Goal: Task Accomplishment & Management: Use online tool/utility

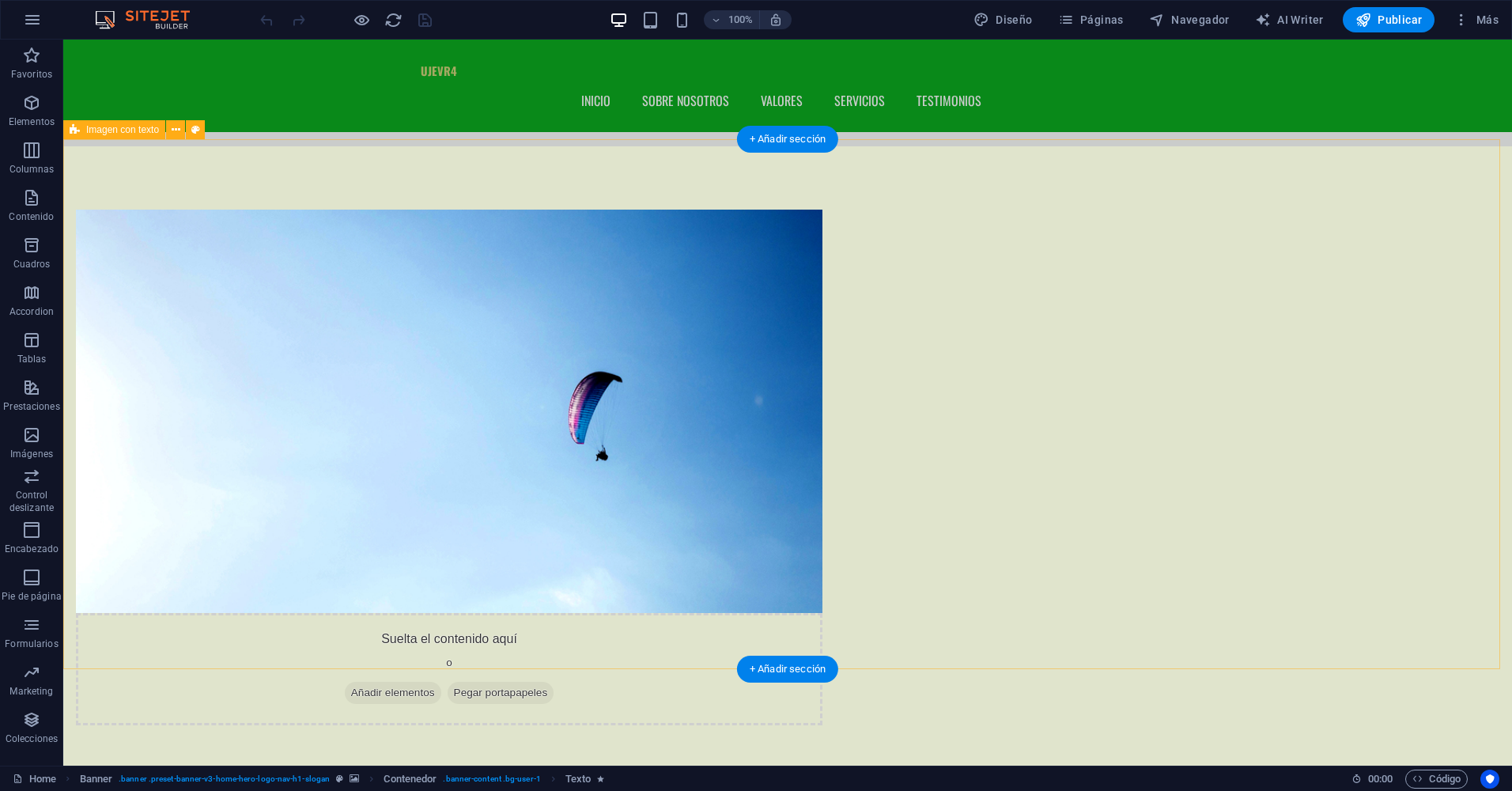
scroll to position [1028, 0]
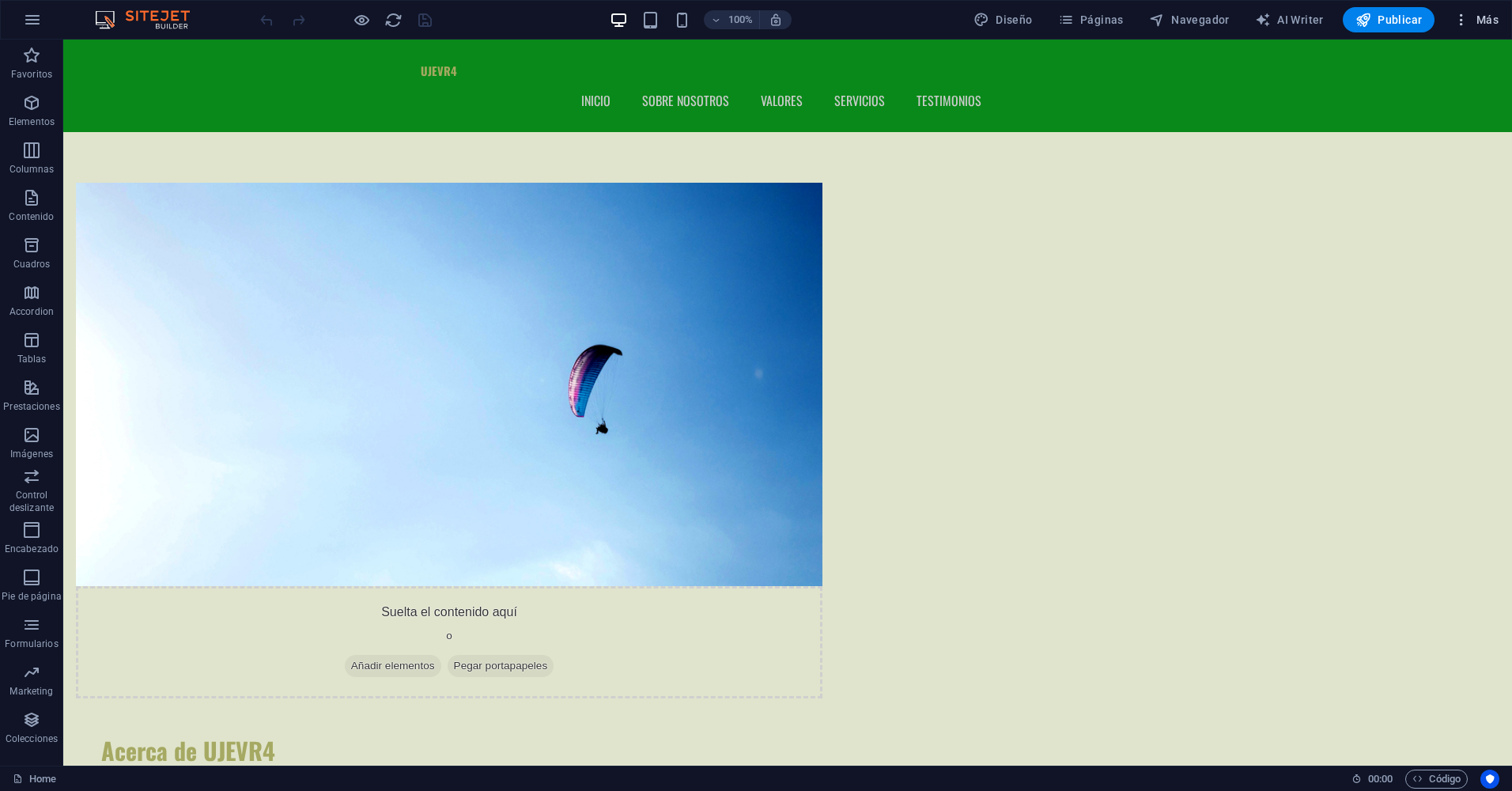
click at [1467, 15] on icon "button" at bounding box center [1461, 20] width 16 height 16
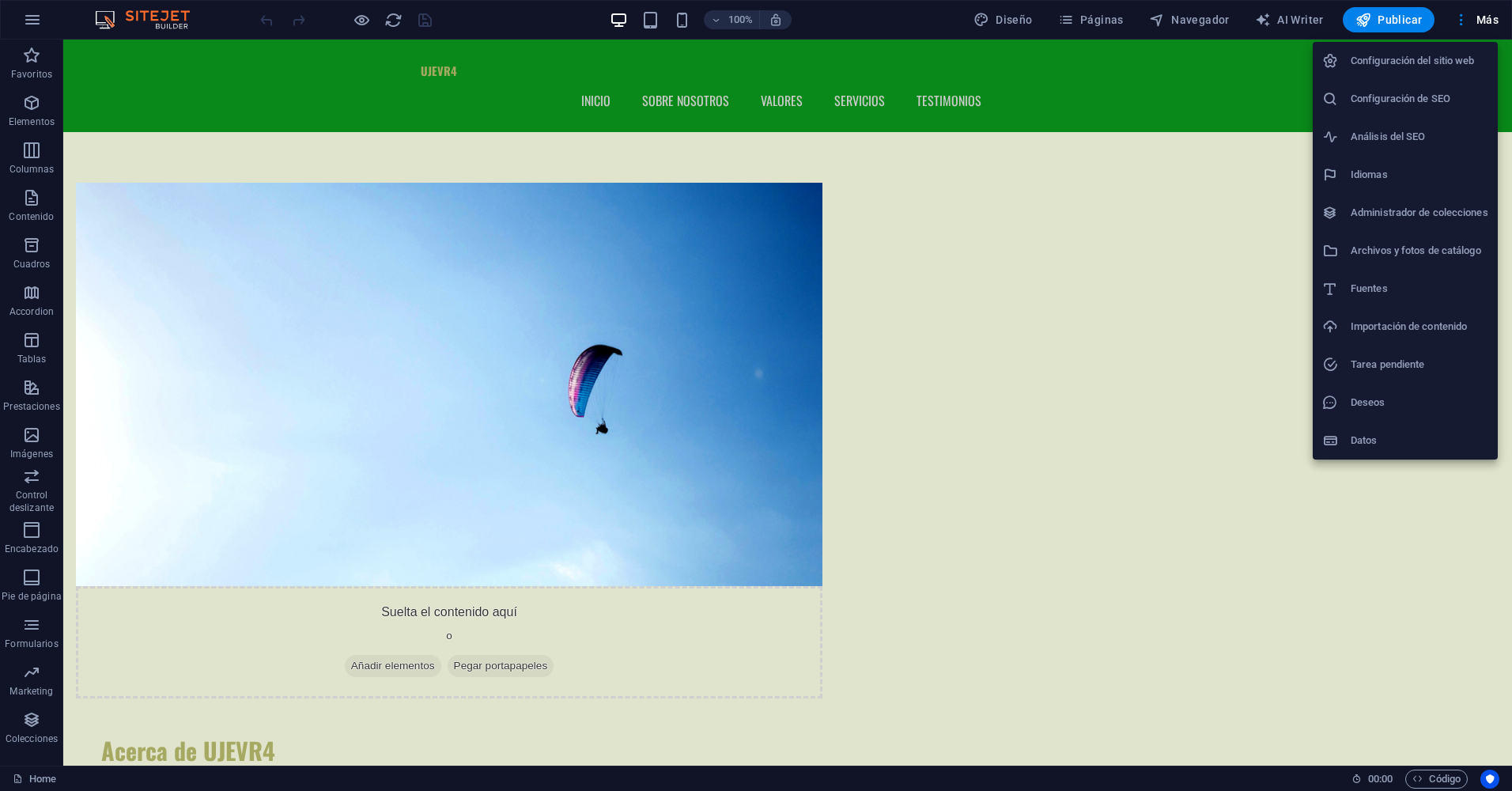
click at [1410, 136] on h6 "Análisis del SEO" at bounding box center [1418, 137] width 137 height 19
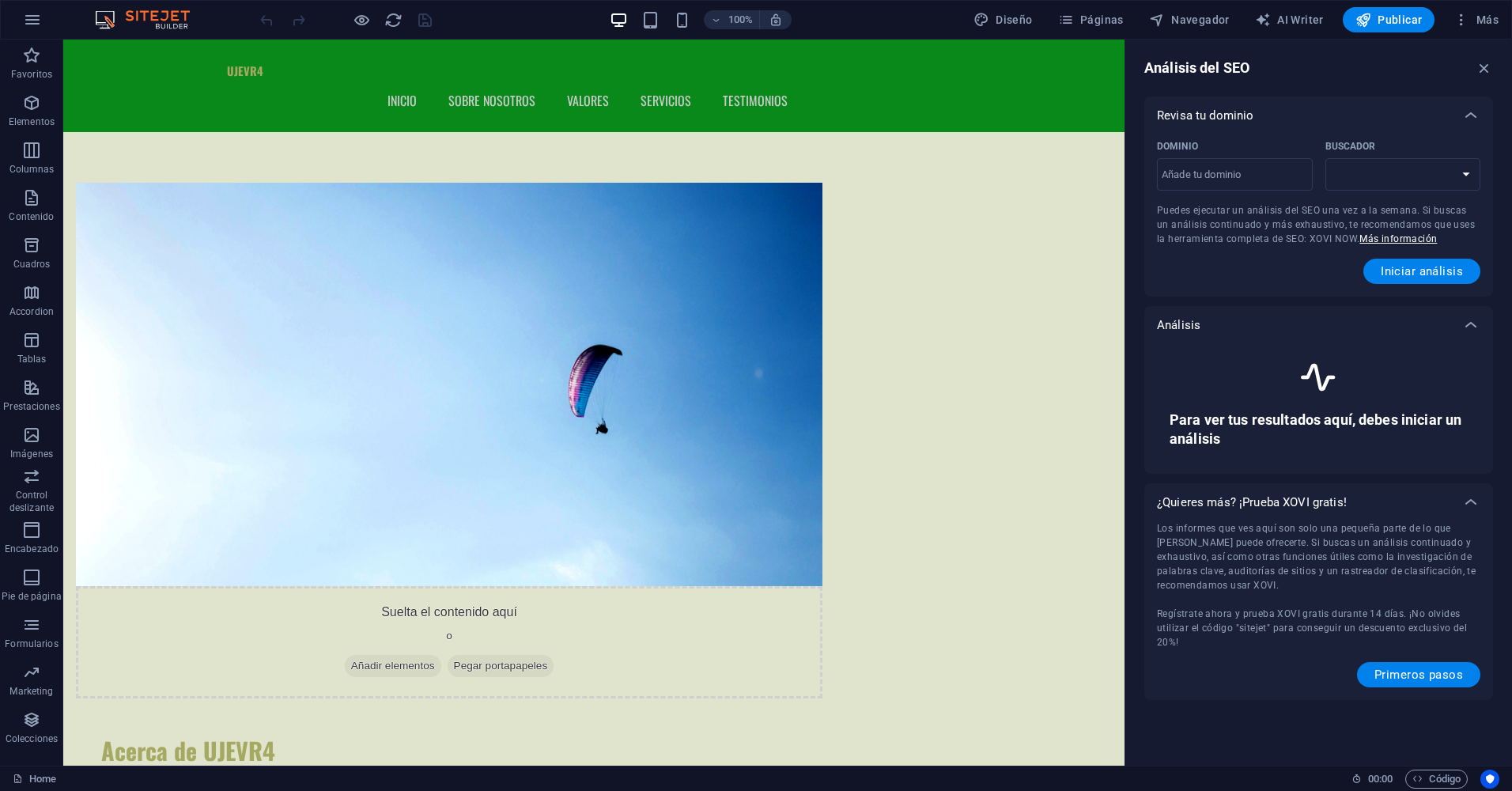
select select "[DOMAIN_NAME]"
click at [1275, 184] on input "Dominio ​" at bounding box center [1234, 174] width 156 height 25
click at [1188, 231] on div "Dominio ​ Buscador [DOMAIN_NAME] [DOMAIN_NAME] [DOMAIN_NAME] [DOMAIN_NAME] [DOM…" at bounding box center [1318, 209] width 323 height 150
click at [1415, 184] on select "[DOMAIN_NAME] [DOMAIN_NAME] [DOMAIN_NAME] [DOMAIN_NAME] [DOMAIN_NAME] [DOMAIN_N…" at bounding box center [1403, 174] width 156 height 32
click at [1470, 26] on span "Más" at bounding box center [1475, 20] width 45 height 16
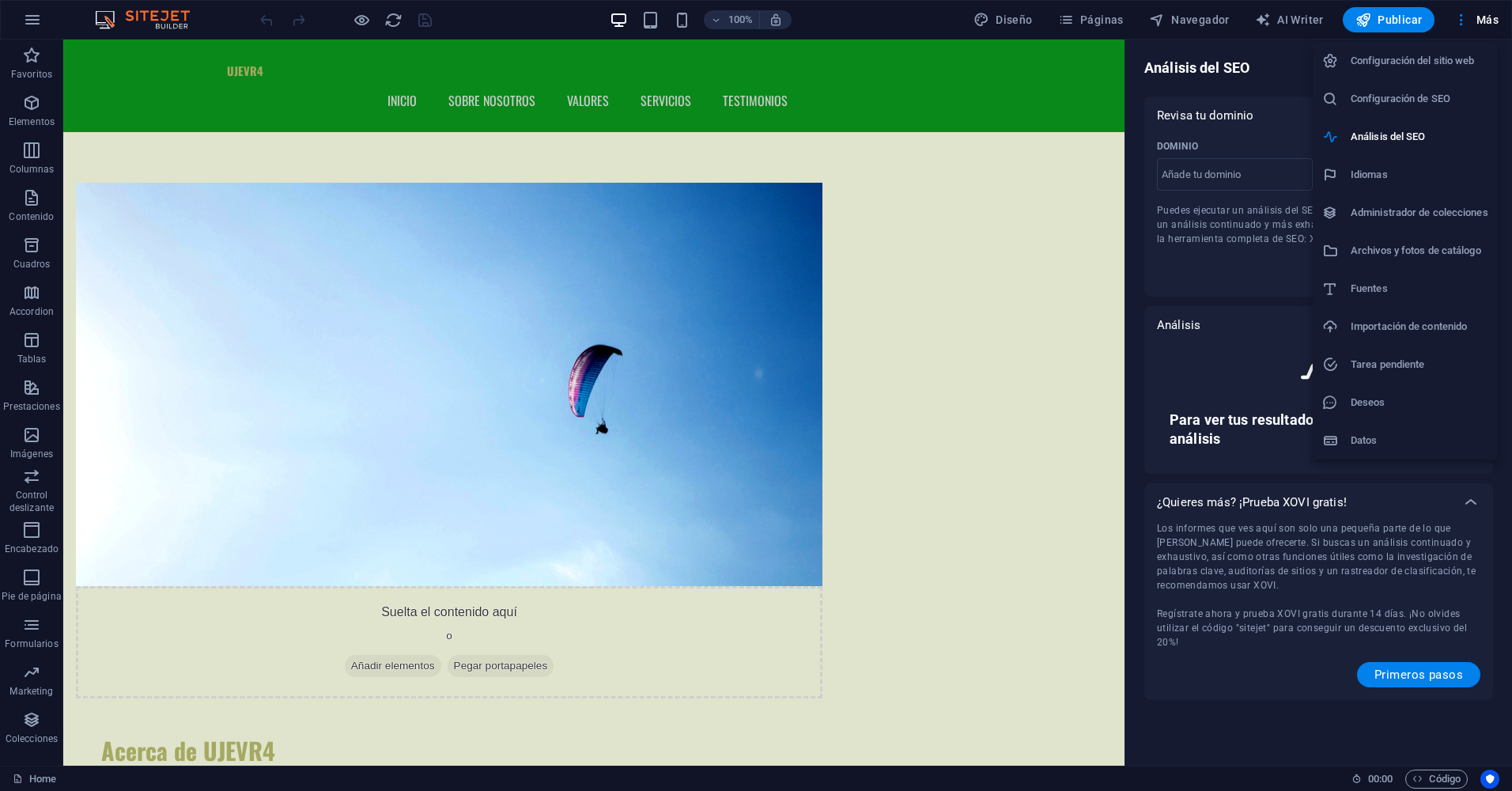
click at [1421, 107] on h6 "Configuración de SEO" at bounding box center [1418, 99] width 137 height 19
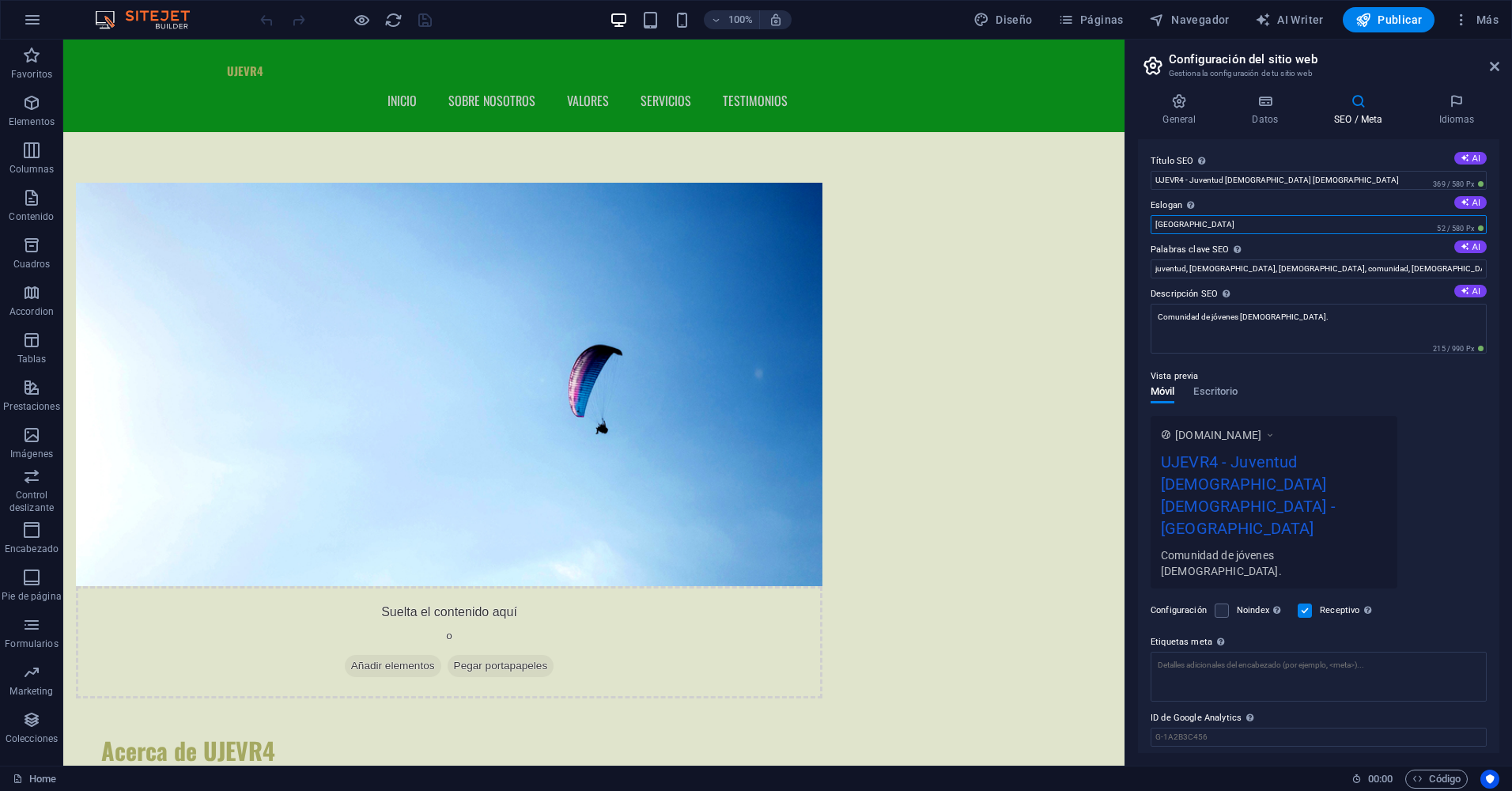
click at [1181, 225] on input "[GEOGRAPHIC_DATA]" at bounding box center [1319, 225] width 336 height 19
click at [1215, 314] on textarea "Comunidad de jóvenes [DEMOGRAPHIC_DATA]." at bounding box center [1319, 328] width 336 height 50
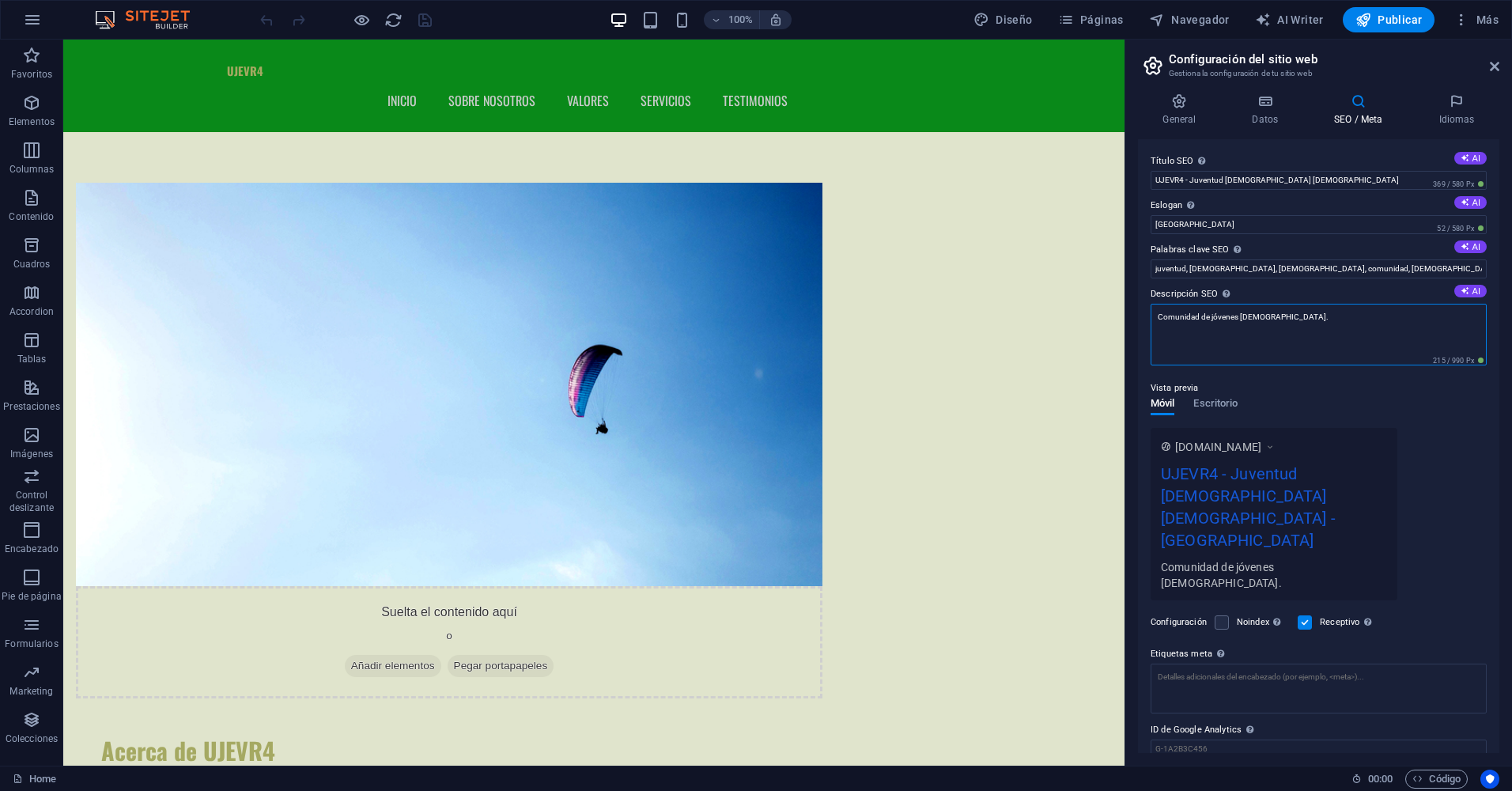
scroll to position [3, 0]
click at [1211, 389] on div "Vista previa Móvil Escritorio [DOMAIN_NAME] UJEVR4 - Juventud [DEMOGRAPHIC_DATA…" at bounding box center [1319, 480] width 336 height 234
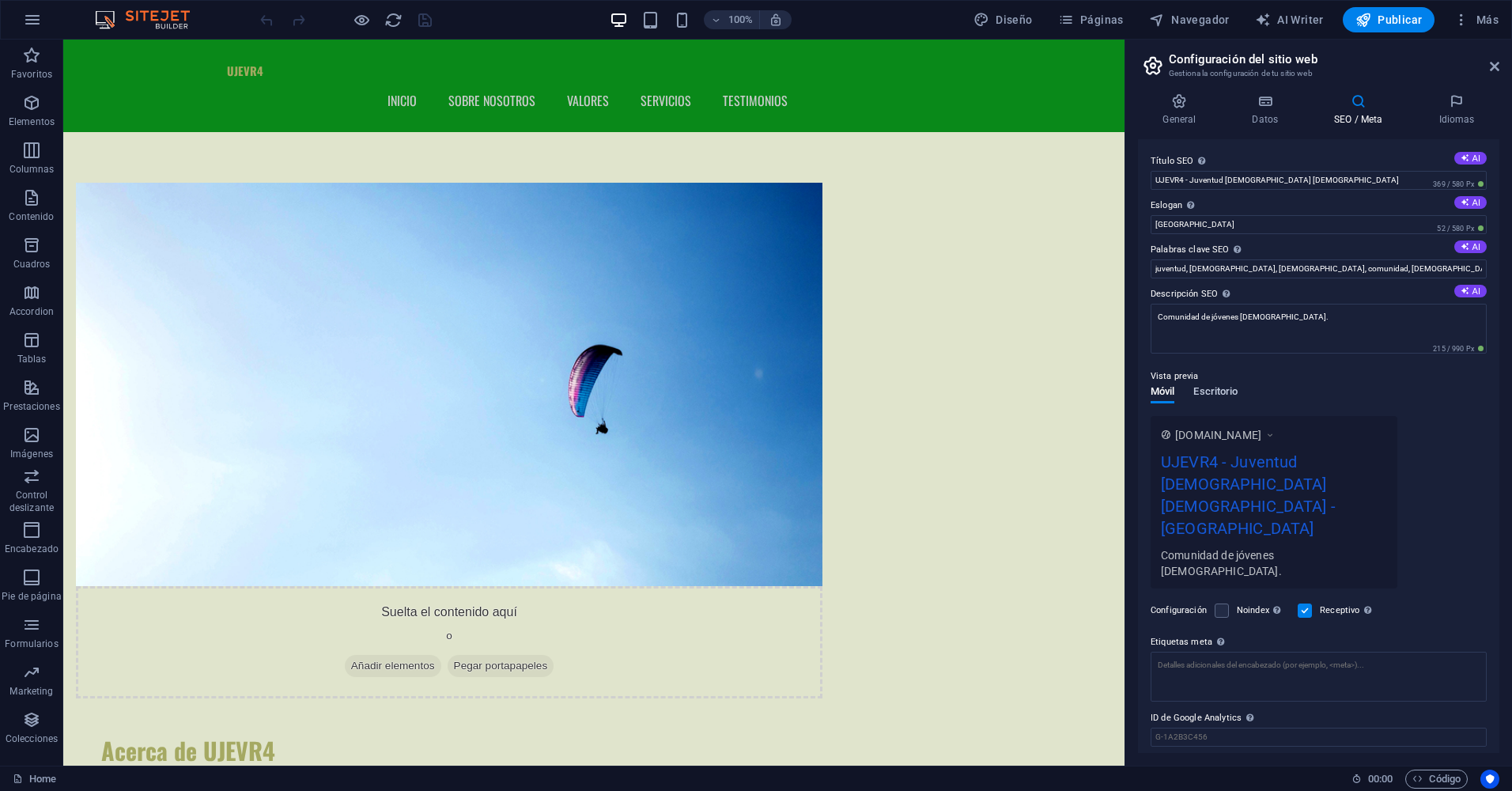
click at [1204, 396] on span "Escritorio" at bounding box center [1215, 392] width 45 height 22
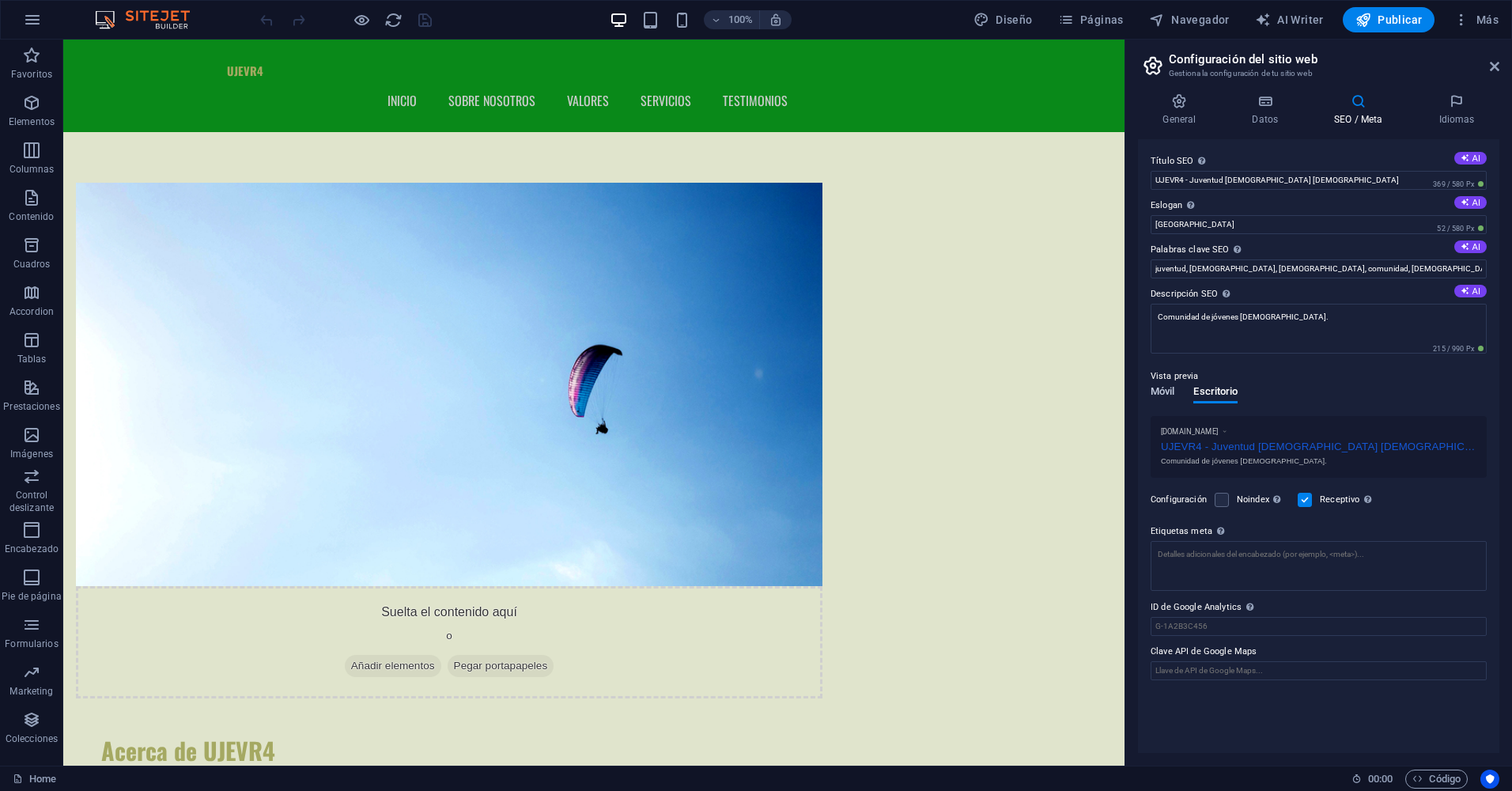
click at [1164, 403] on button "Móvil" at bounding box center [1162, 395] width 24 height 18
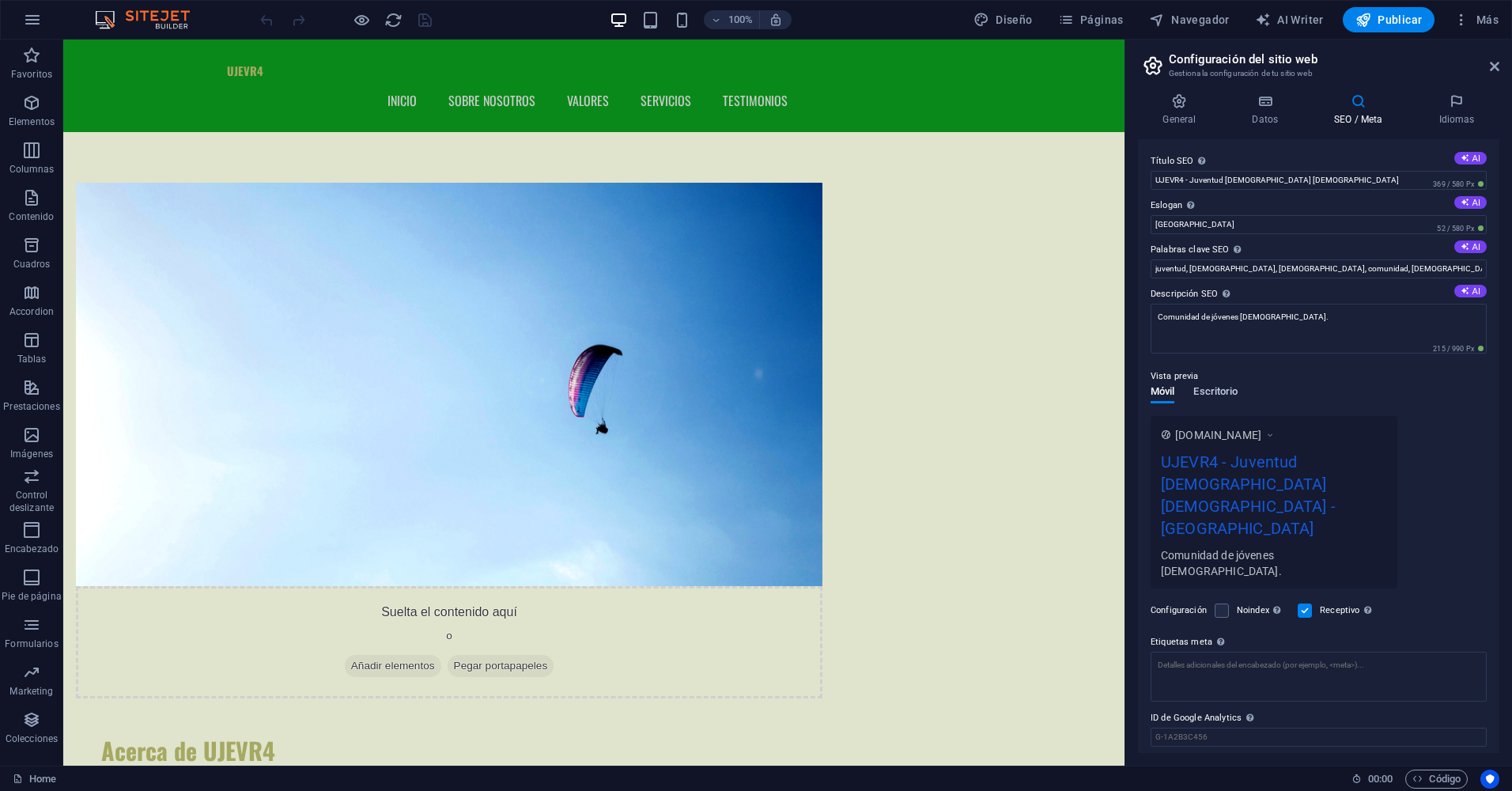
drag, startPoint x: 1211, startPoint y: 382, endPoint x: 1220, endPoint y: 387, distance: 10.3
click at [1213, 382] on div "Vista previa" at bounding box center [1319, 377] width 336 height 19
click at [1213, 480] on div "UJEVR4 - Juventud [DEMOGRAPHIC_DATA] [DEMOGRAPHIC_DATA] - [GEOGRAPHIC_DATA]" at bounding box center [1274, 498] width 226 height 97
click at [1221, 604] on label at bounding box center [1221, 611] width 14 height 14
click at [0, 0] on input "Noindex Indica a los buscadores que no incluyan este sitio web en los resultado…" at bounding box center [0, 0] width 0 height 0
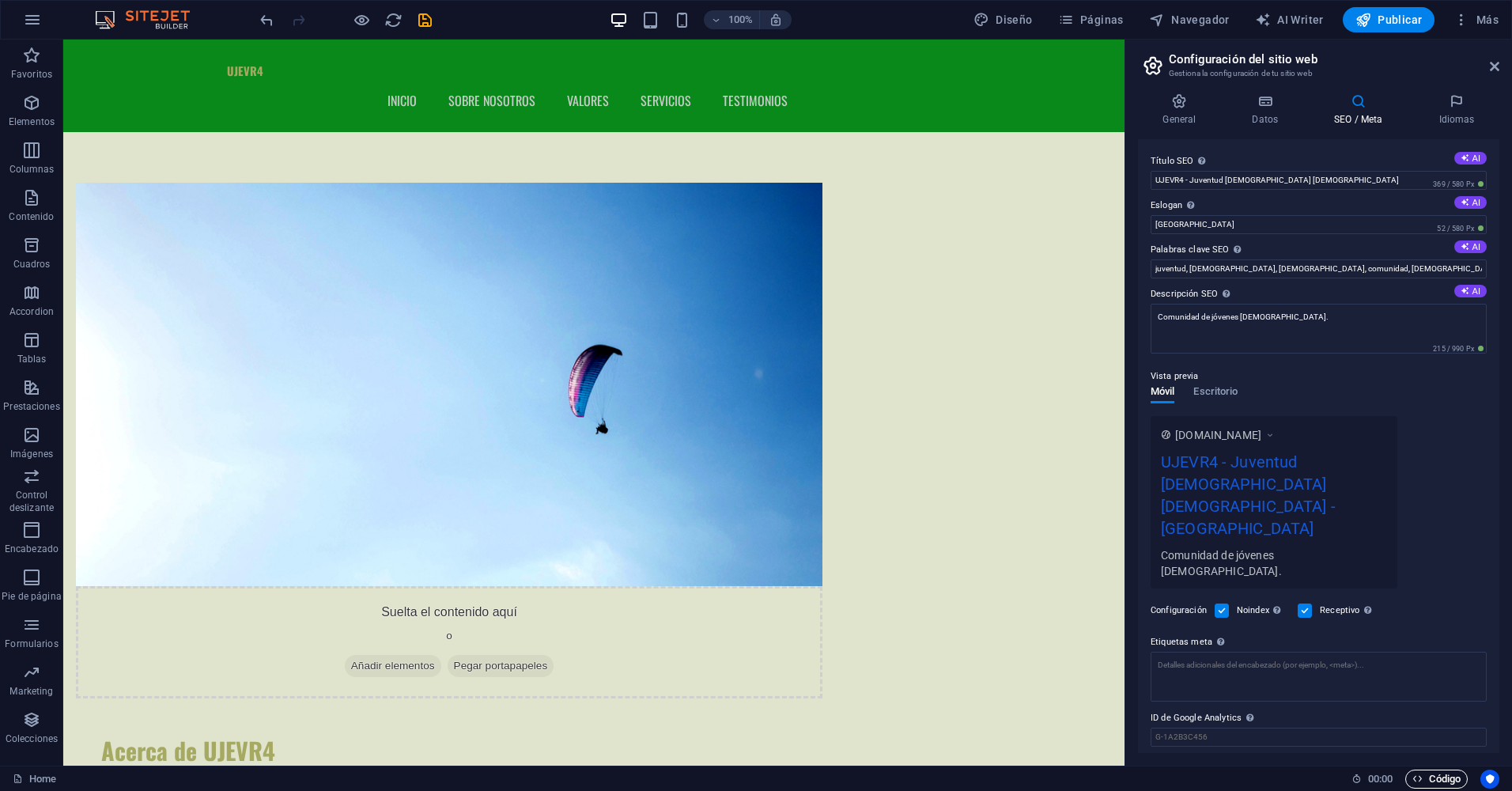
click at [1415, 777] on icon "button" at bounding box center [1417, 779] width 11 height 11
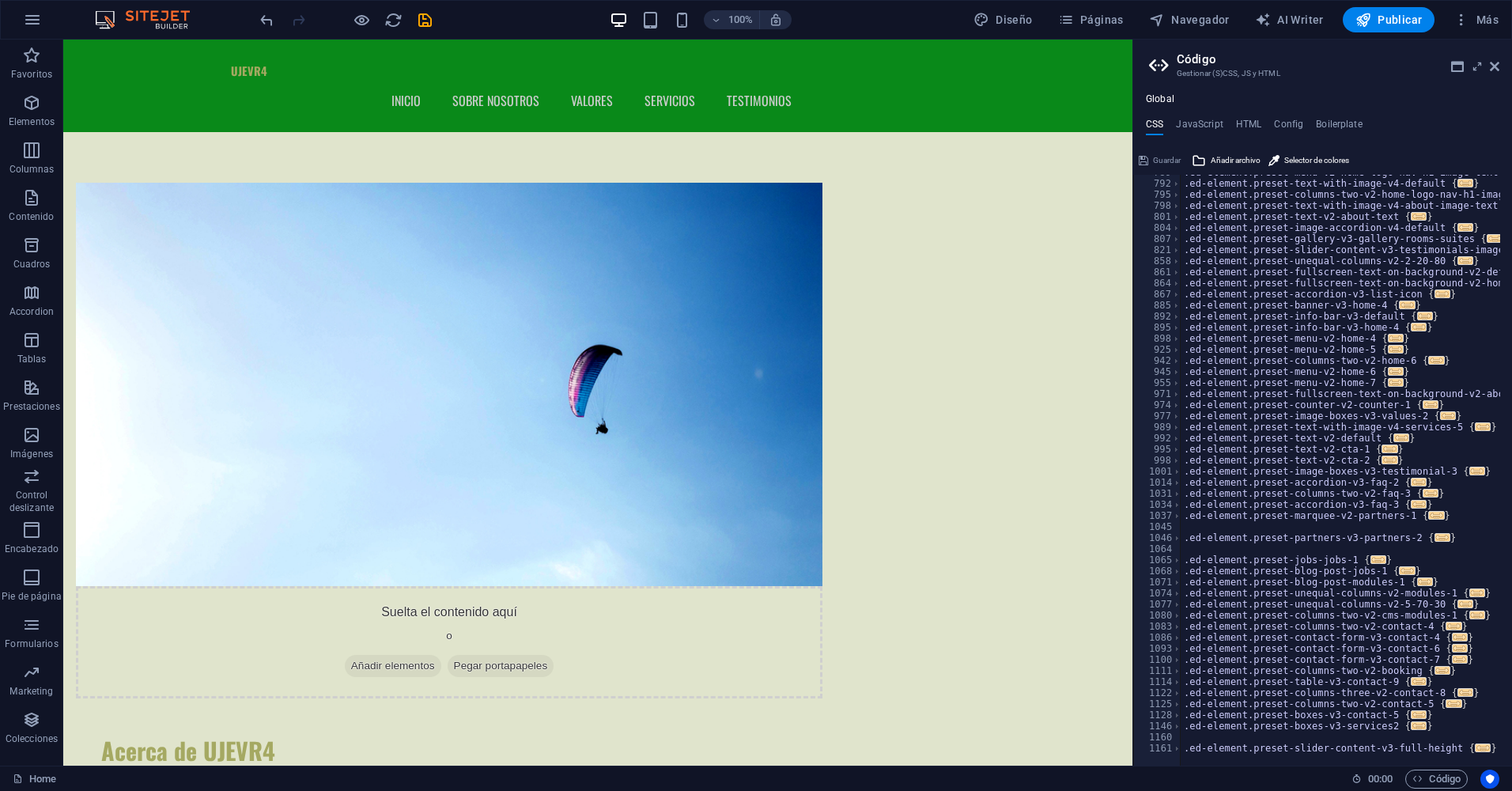
scroll to position [738, 0]
click at [1202, 123] on h4 "JavaScript" at bounding box center [1199, 127] width 46 height 18
type textarea "/* JS for preset "Menu V2" */"
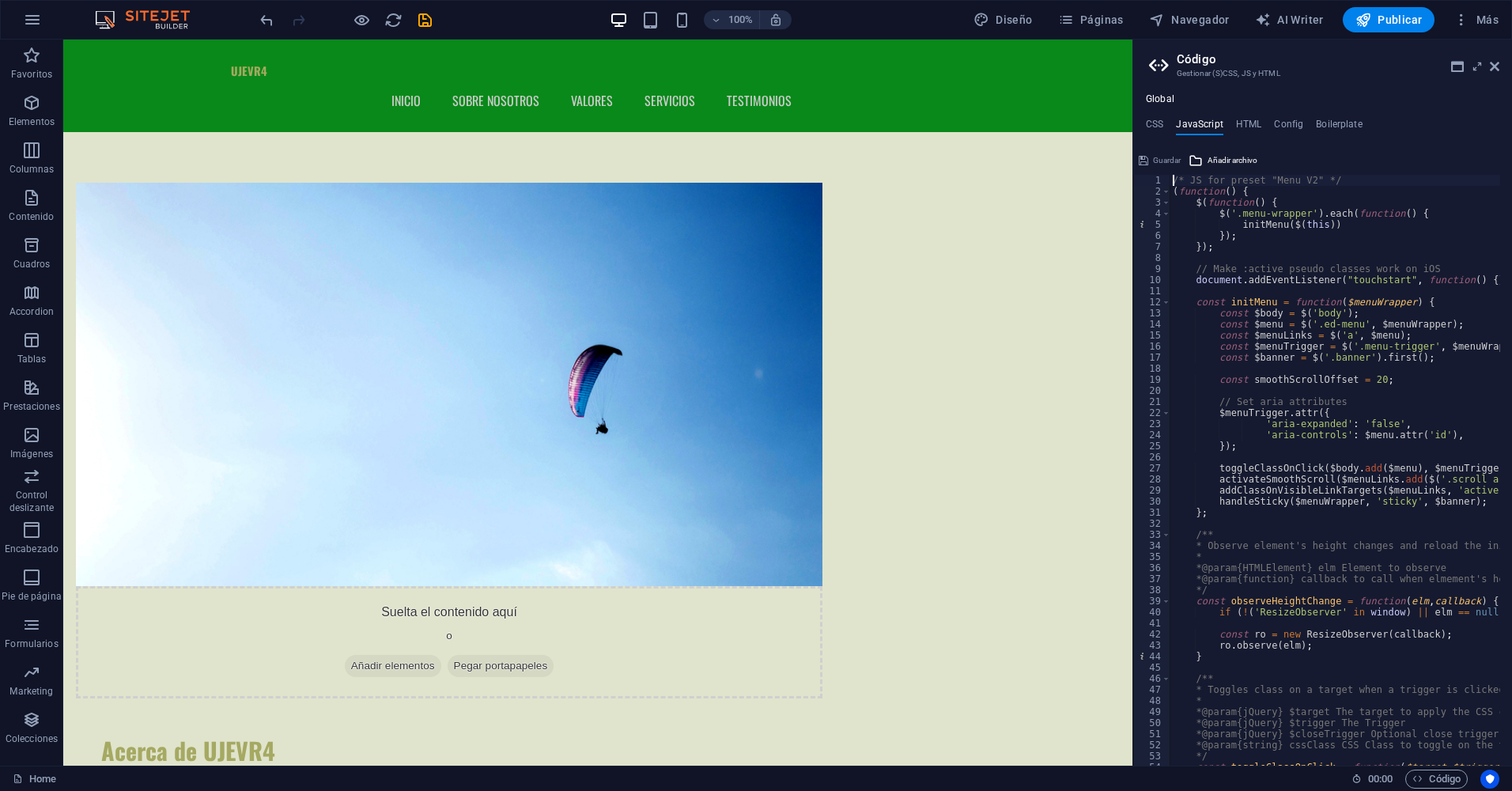
click at [1261, 112] on div "Global CSS JavaScript HTML Config Boilerplate /* Custom */ 789 792 795 798 801 …" at bounding box center [1322, 430] width 379 height 673
click at [1252, 122] on h4 "HTML" at bounding box center [1248, 127] width 26 height 18
type textarea "<a href="#main-content" class="wv-link-content button">Skip to main content</a>"
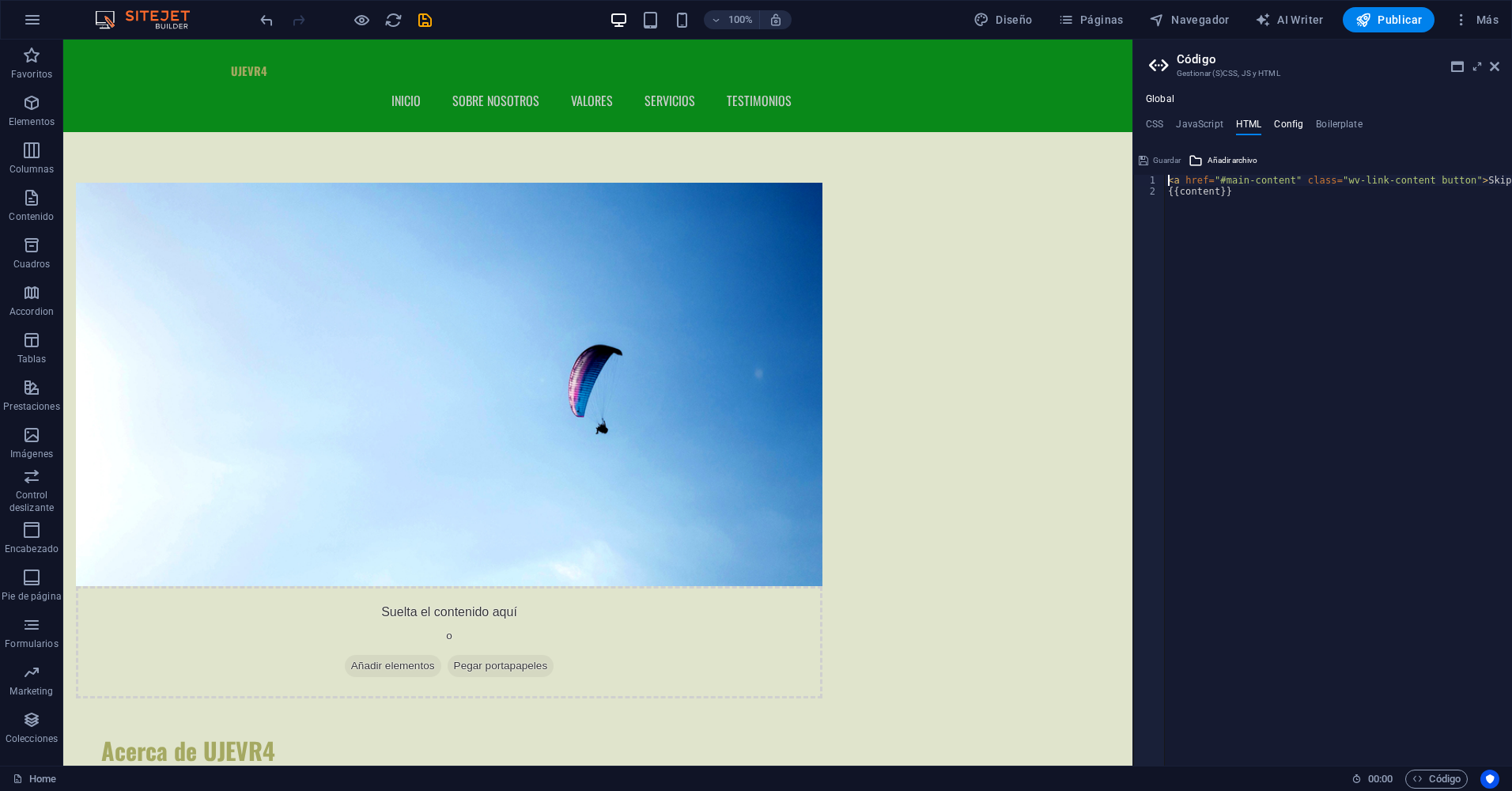
click at [1292, 126] on h4 "Config" at bounding box center [1288, 127] width 29 height 18
type textarea "$color-background: #E0E4CC;"
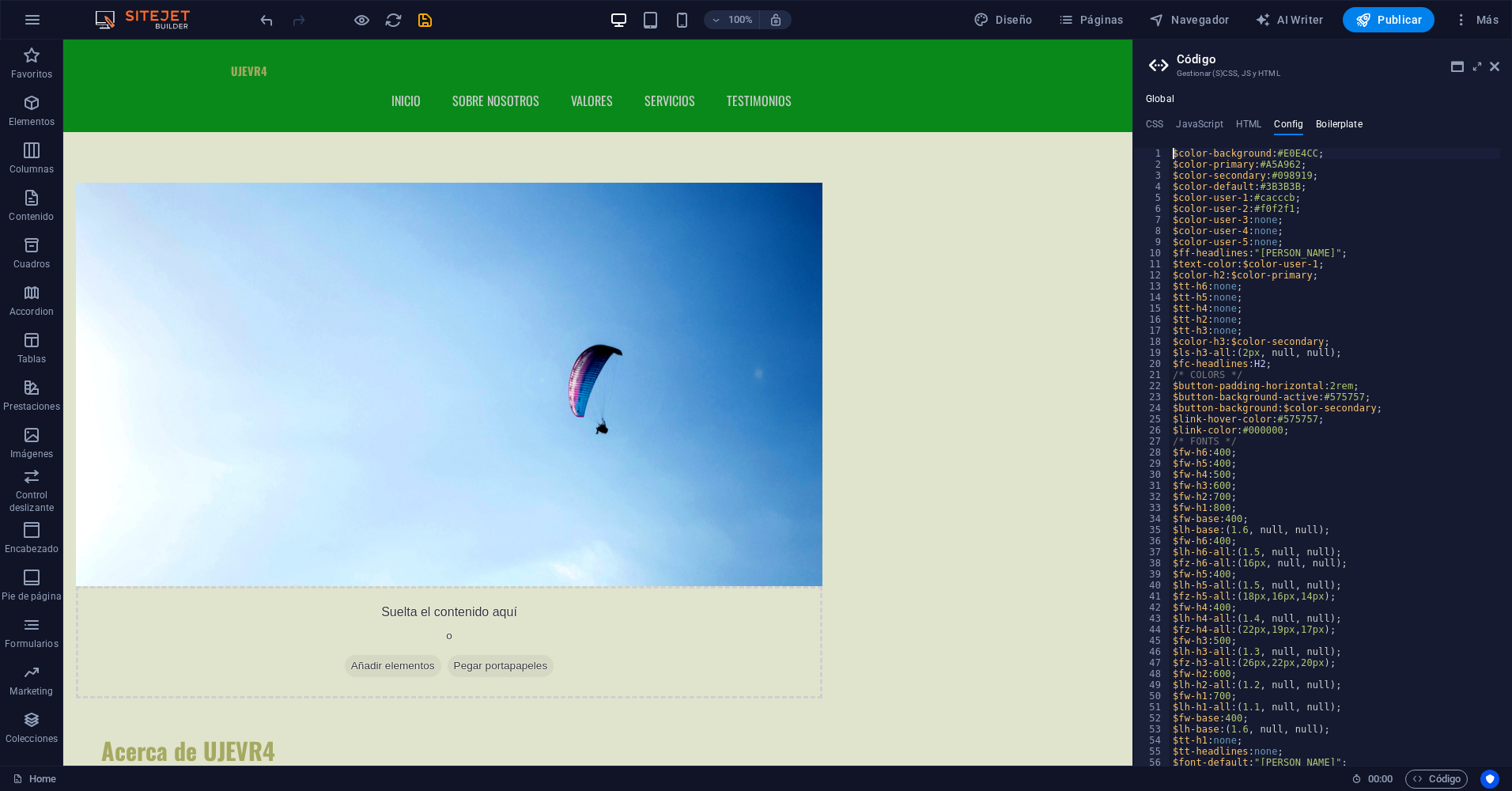
click at [1321, 118] on h4 "Boilerplate" at bounding box center [1339, 127] width 46 height 18
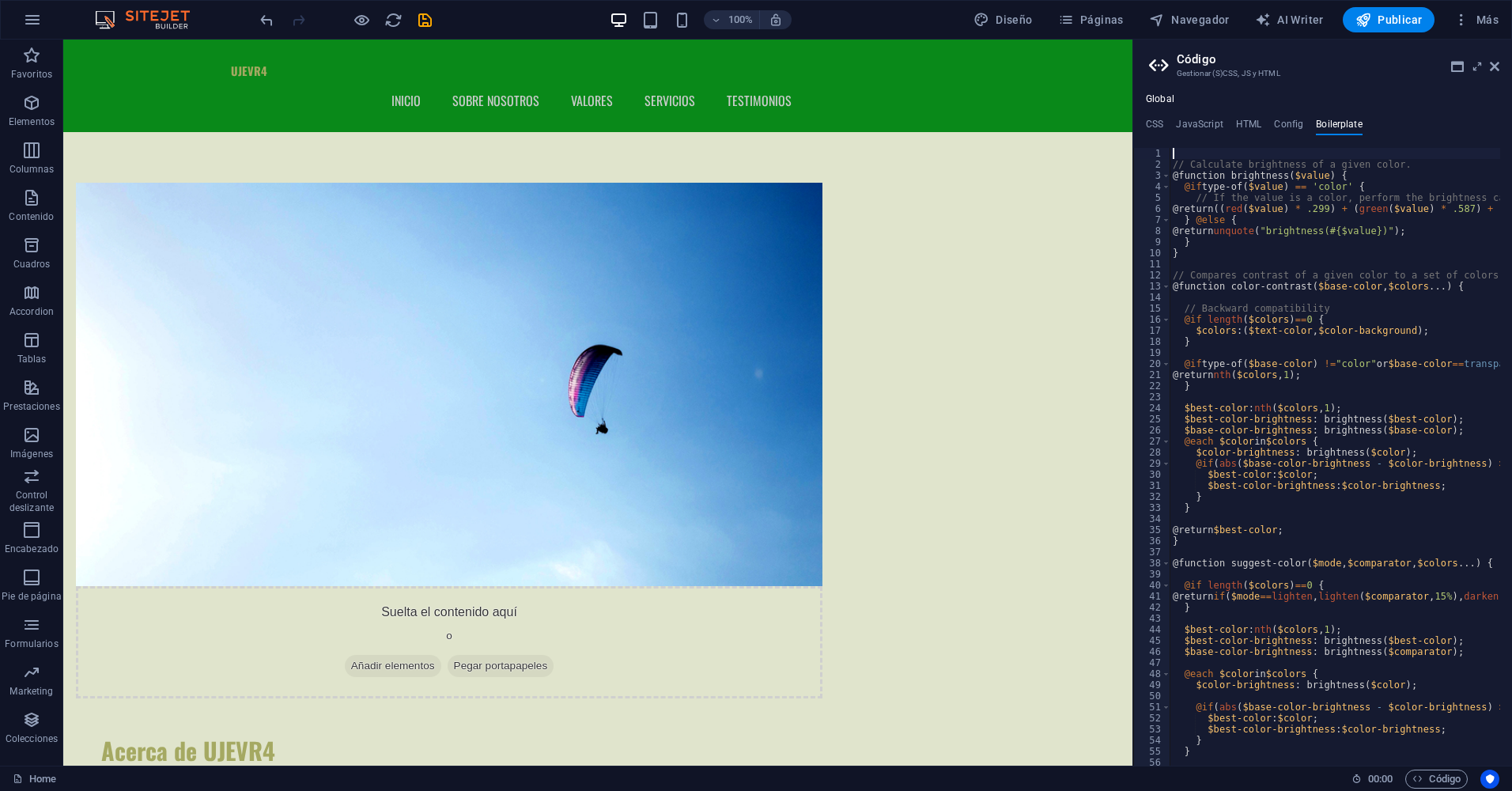
click at [1171, 124] on ul "CSS JavaScript HTML Config Boilerplate" at bounding box center [1322, 127] width 379 height 18
click at [1482, 15] on span "Más" at bounding box center [1475, 20] width 45 height 16
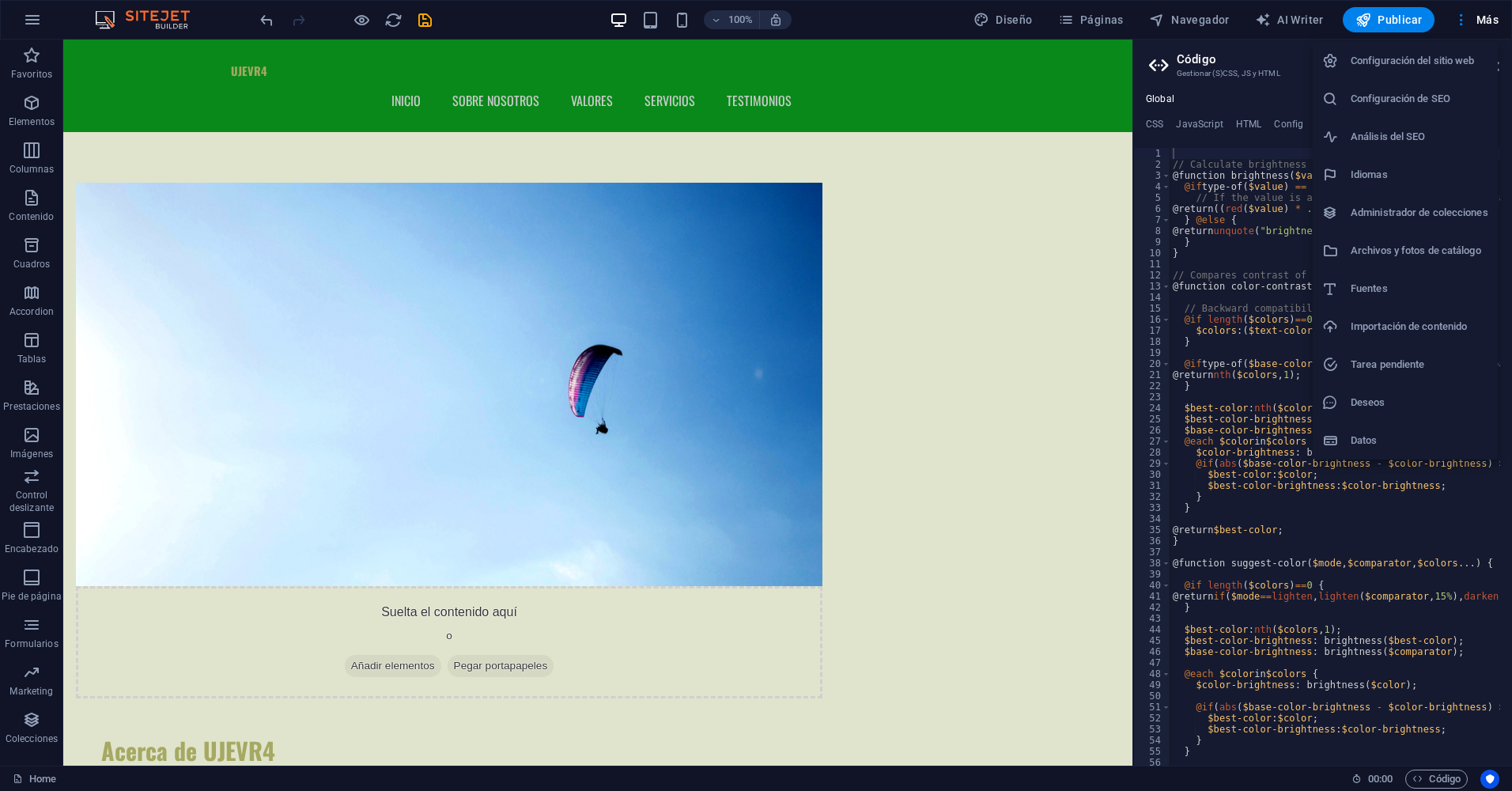
click at [1016, 27] on div at bounding box center [756, 395] width 1512 height 791
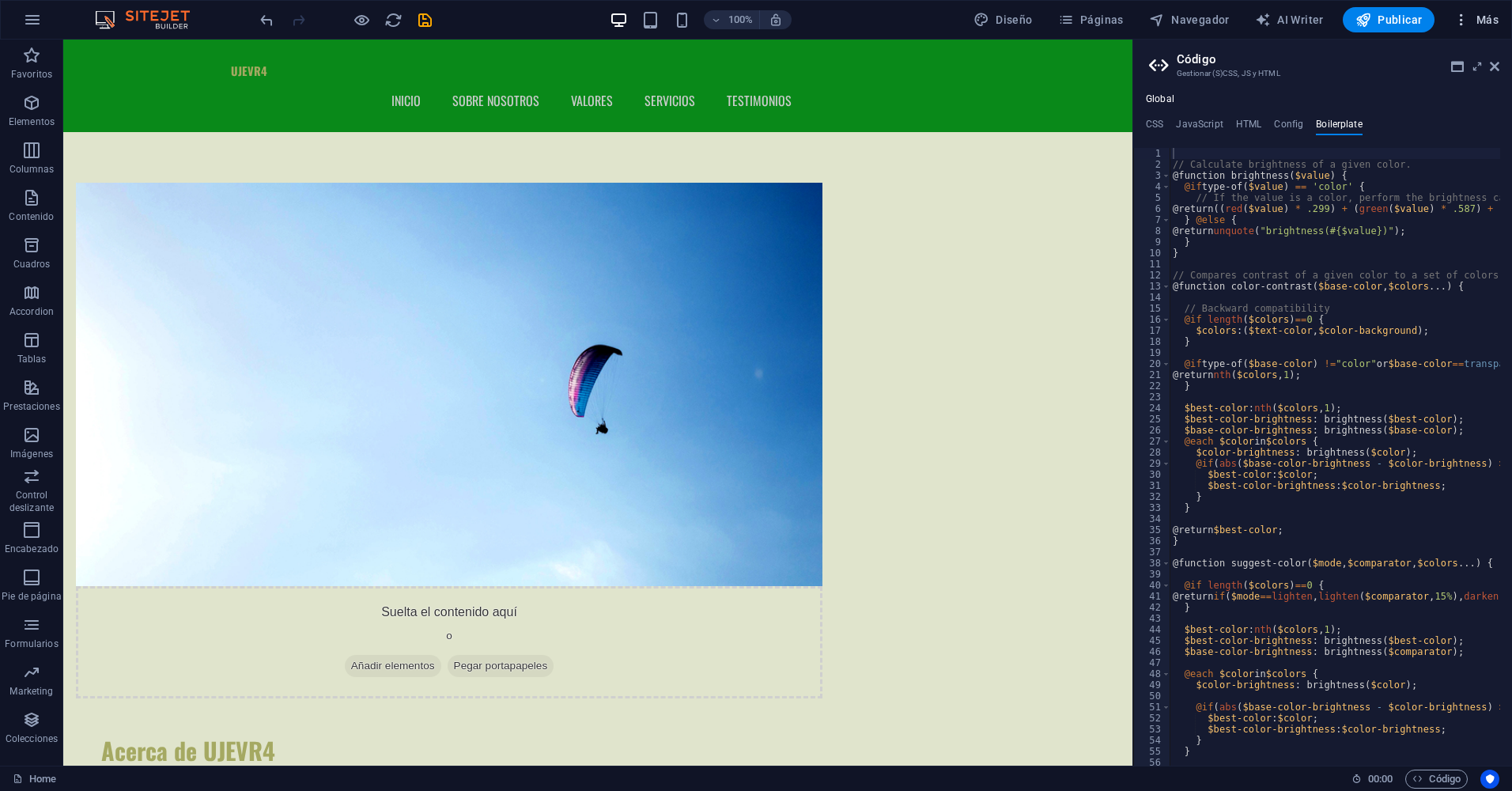
click at [1461, 29] on button "Más" at bounding box center [1476, 19] width 58 height 25
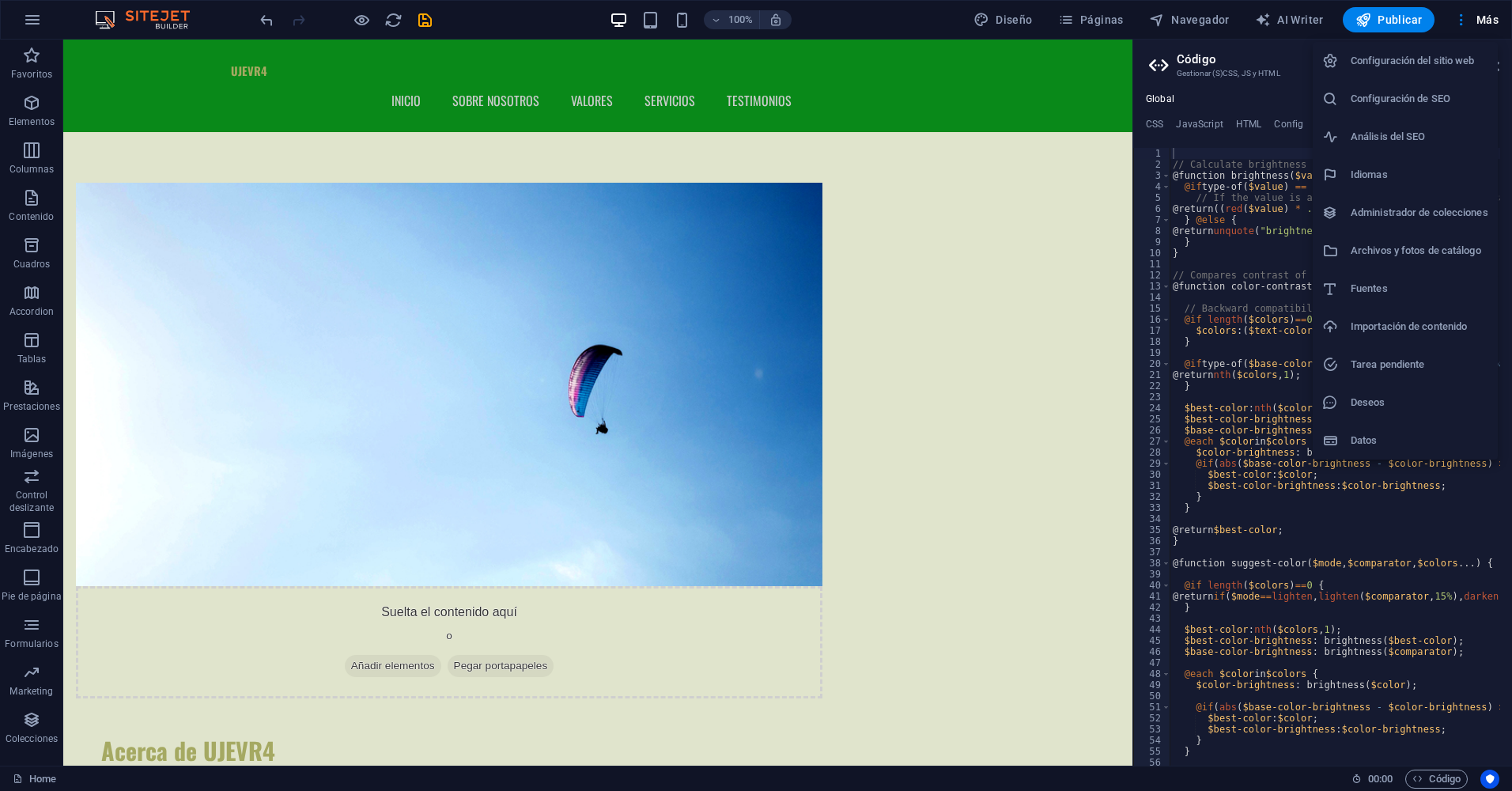
click at [1368, 148] on li "Análisis del SEO" at bounding box center [1404, 137] width 185 height 38
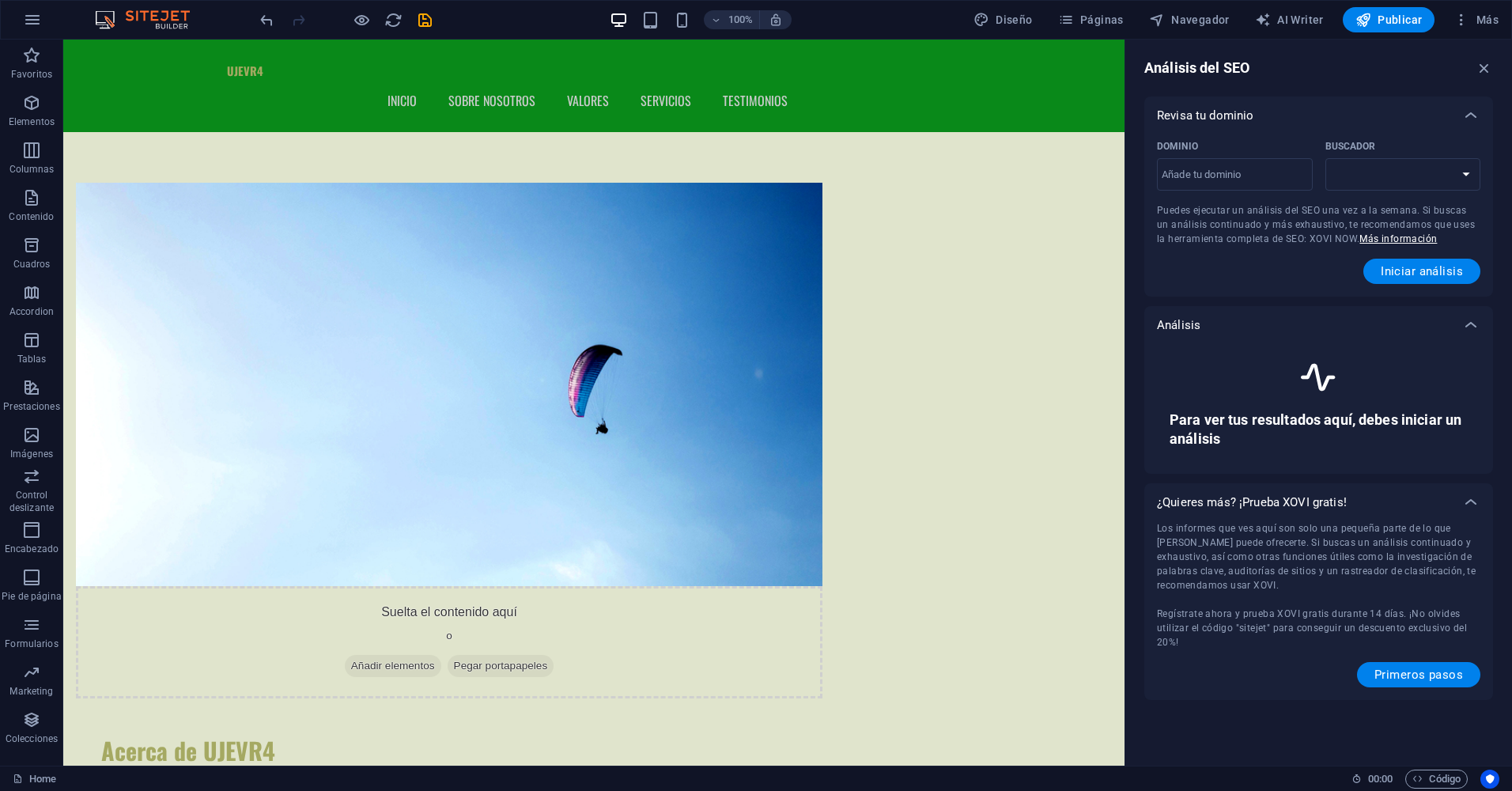
select select "[DOMAIN_NAME]"
click at [1464, 499] on icon at bounding box center [1471, 503] width 19 height 19
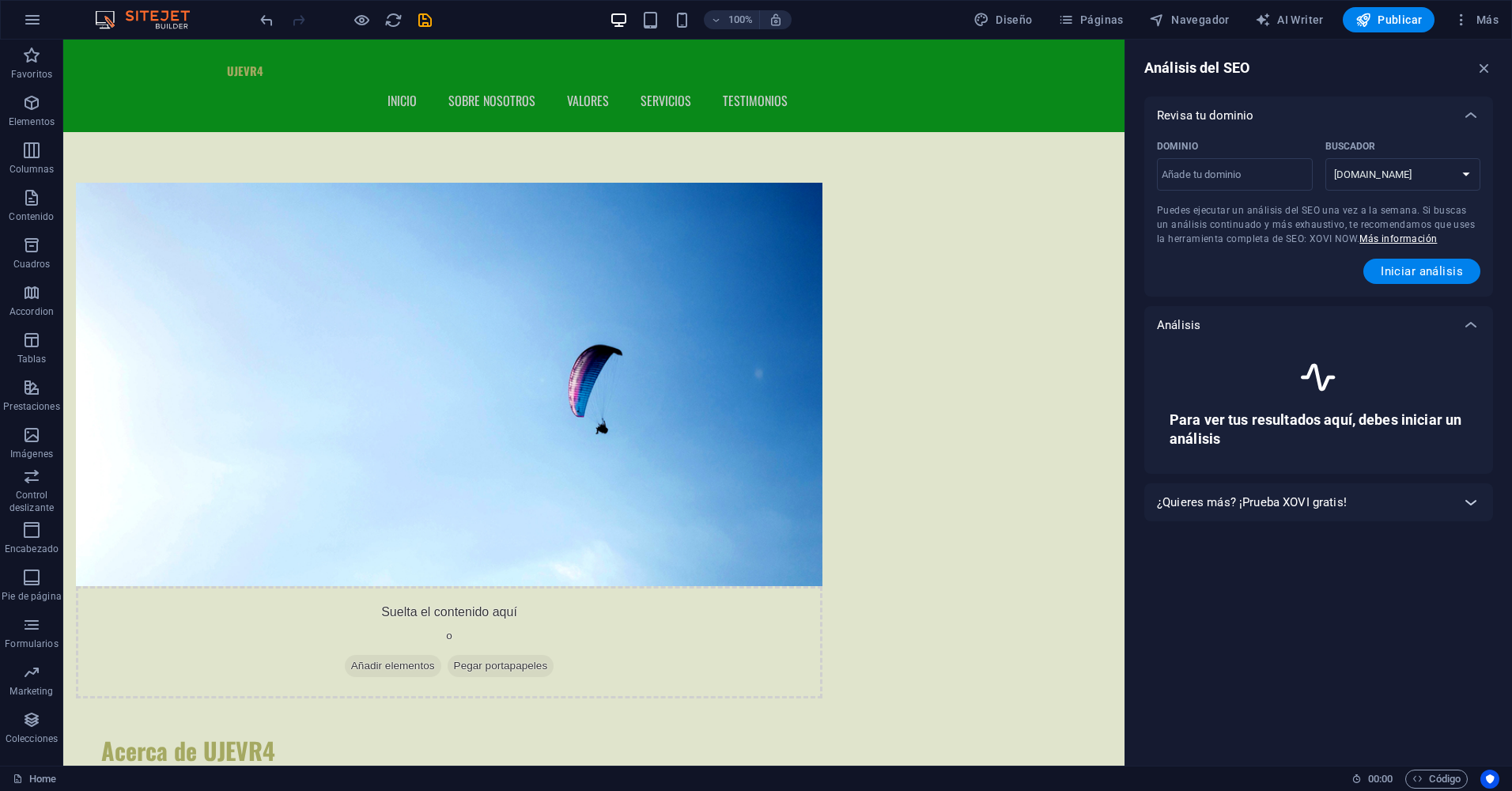
click at [1466, 499] on icon at bounding box center [1471, 503] width 19 height 19
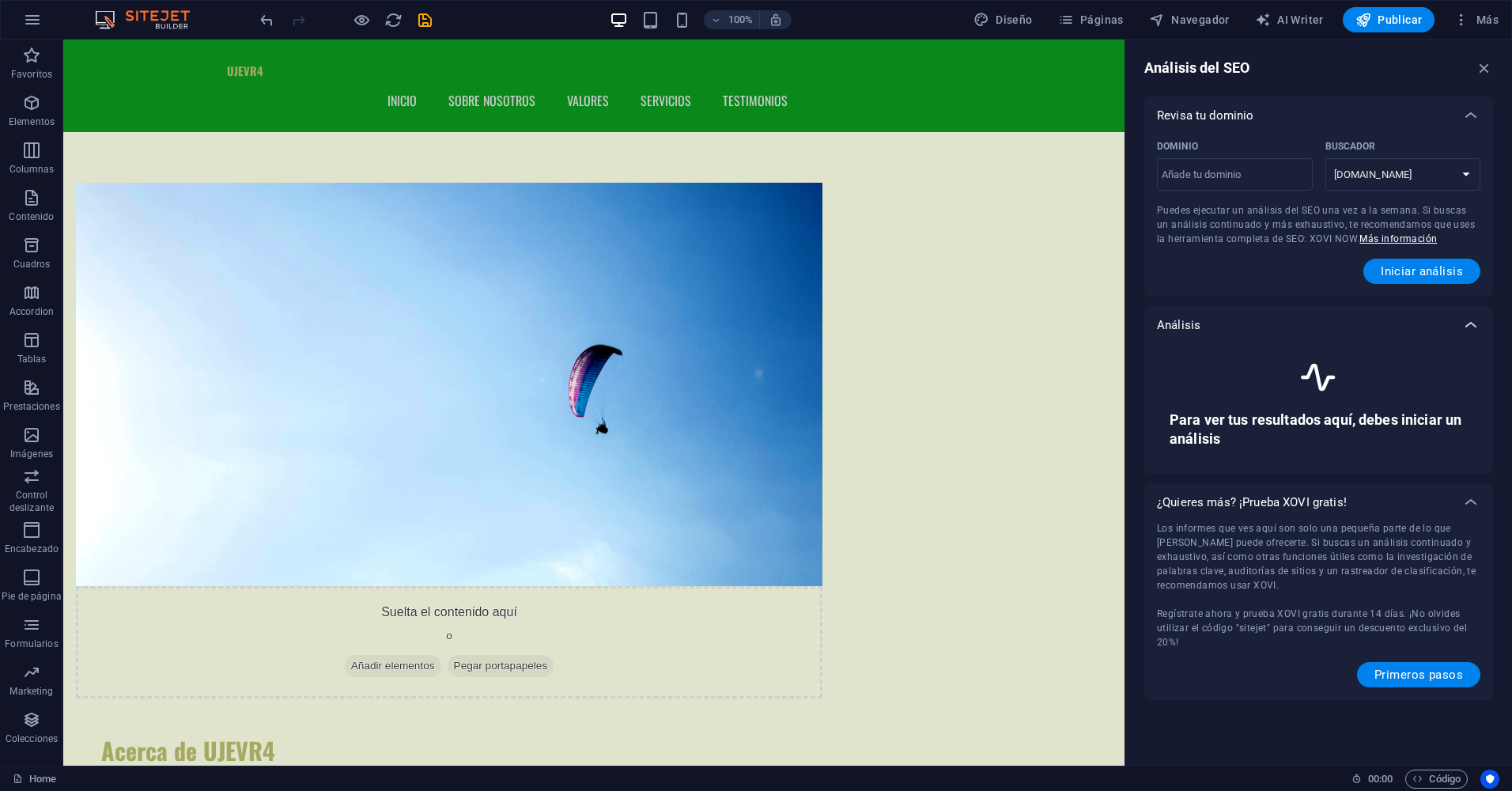
click at [1461, 338] on div at bounding box center [1470, 324] width 38 height 38
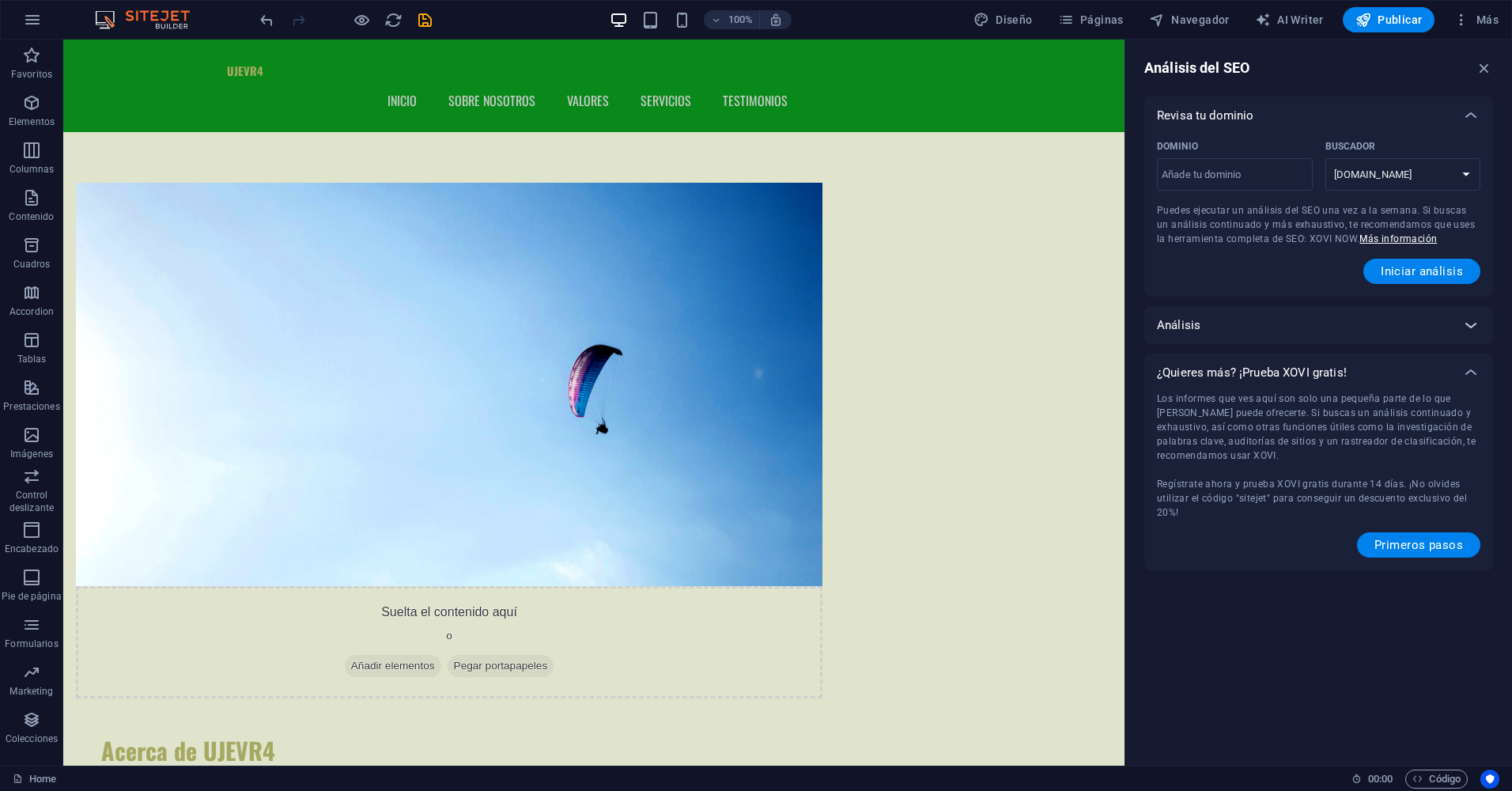
click at [1463, 338] on div at bounding box center [1470, 324] width 38 height 38
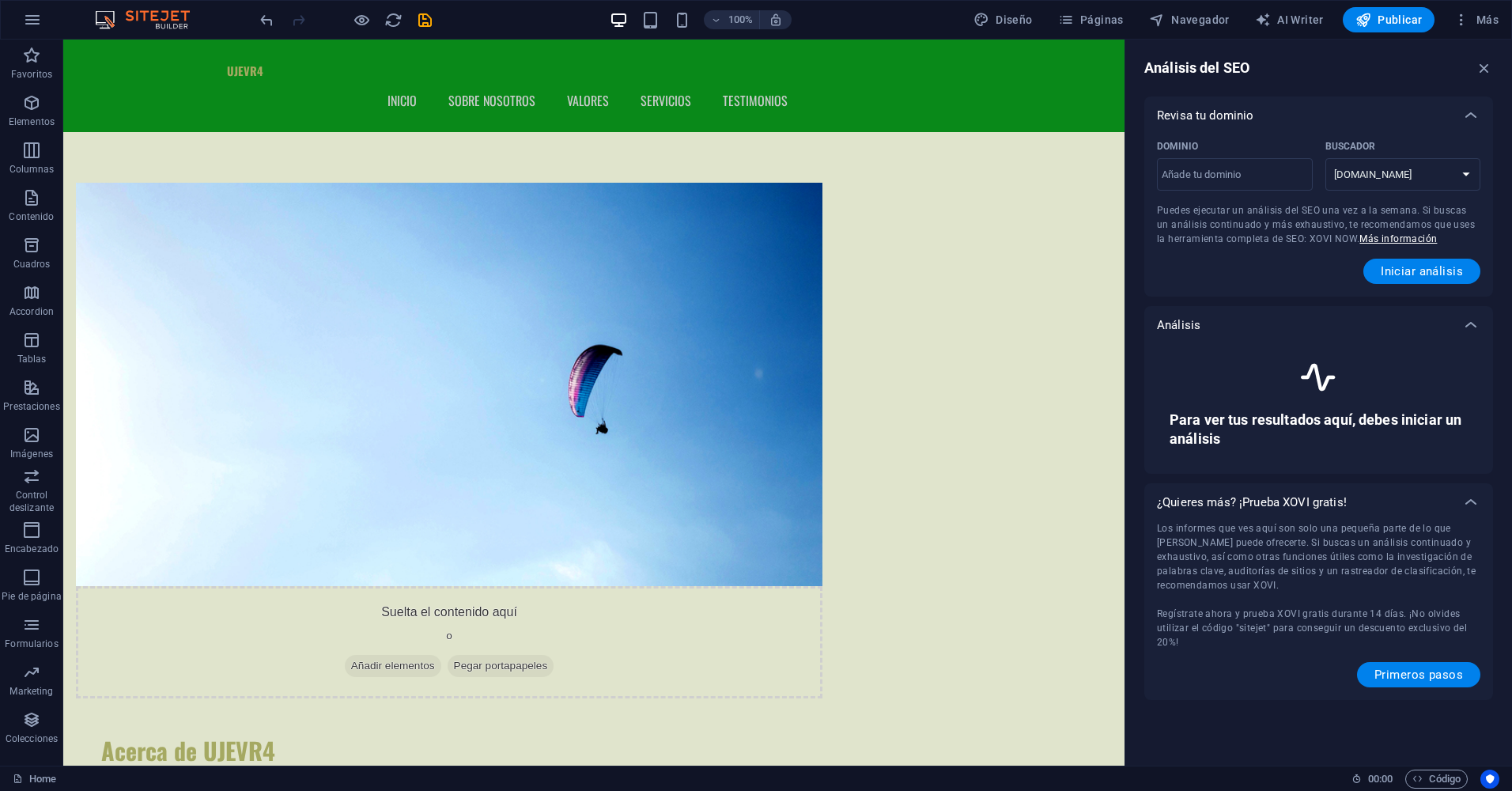
click at [1222, 363] on div "Para ver tus resultados aquí, debes iniciar un análisis" at bounding box center [1318, 403] width 323 height 117
click at [1413, 269] on span "Iniciar análisis" at bounding box center [1422, 272] width 82 height 12
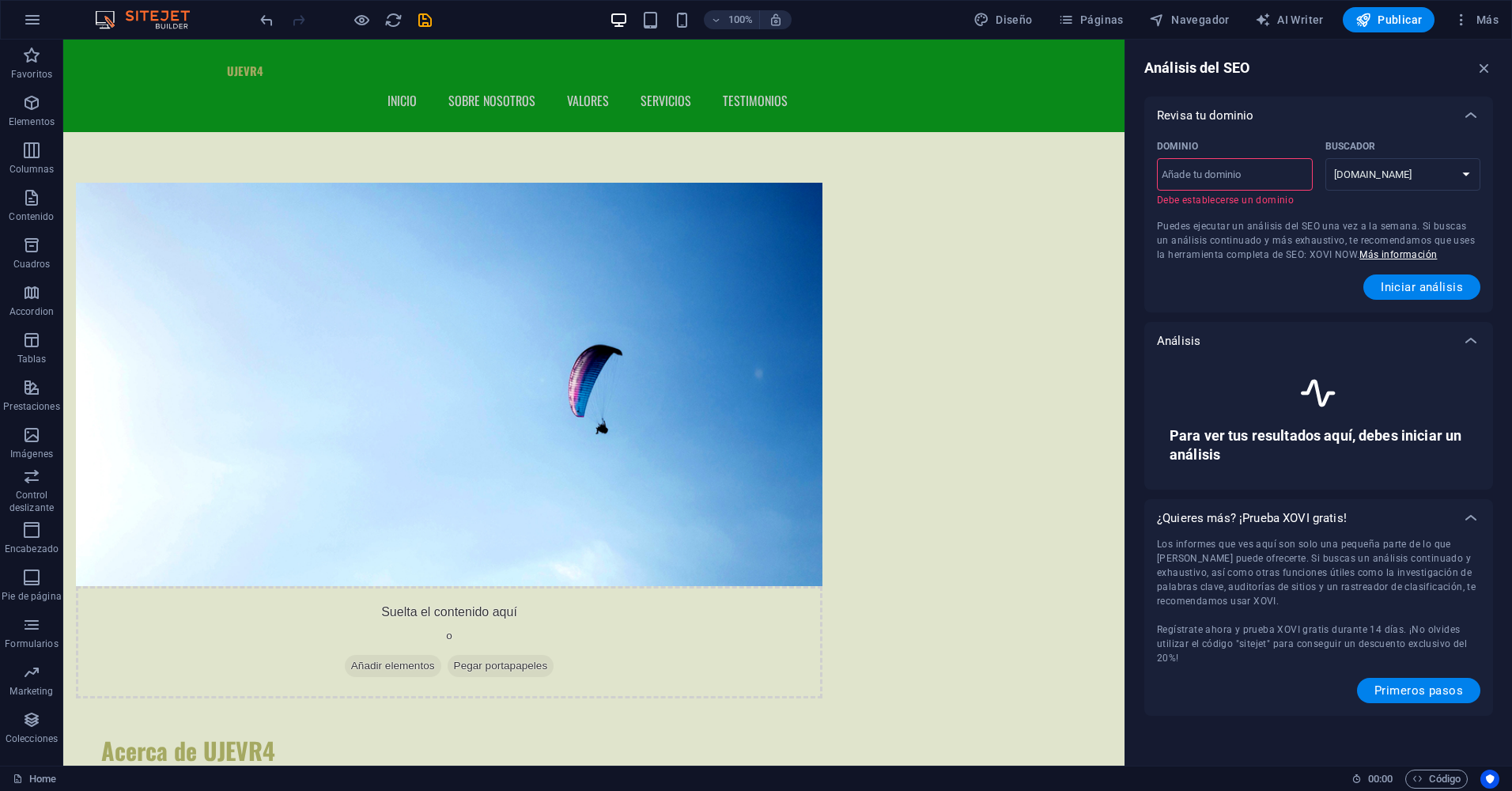
click at [1255, 186] on input "Dominio ​ Debe establecerse un dominio" at bounding box center [1234, 174] width 156 height 25
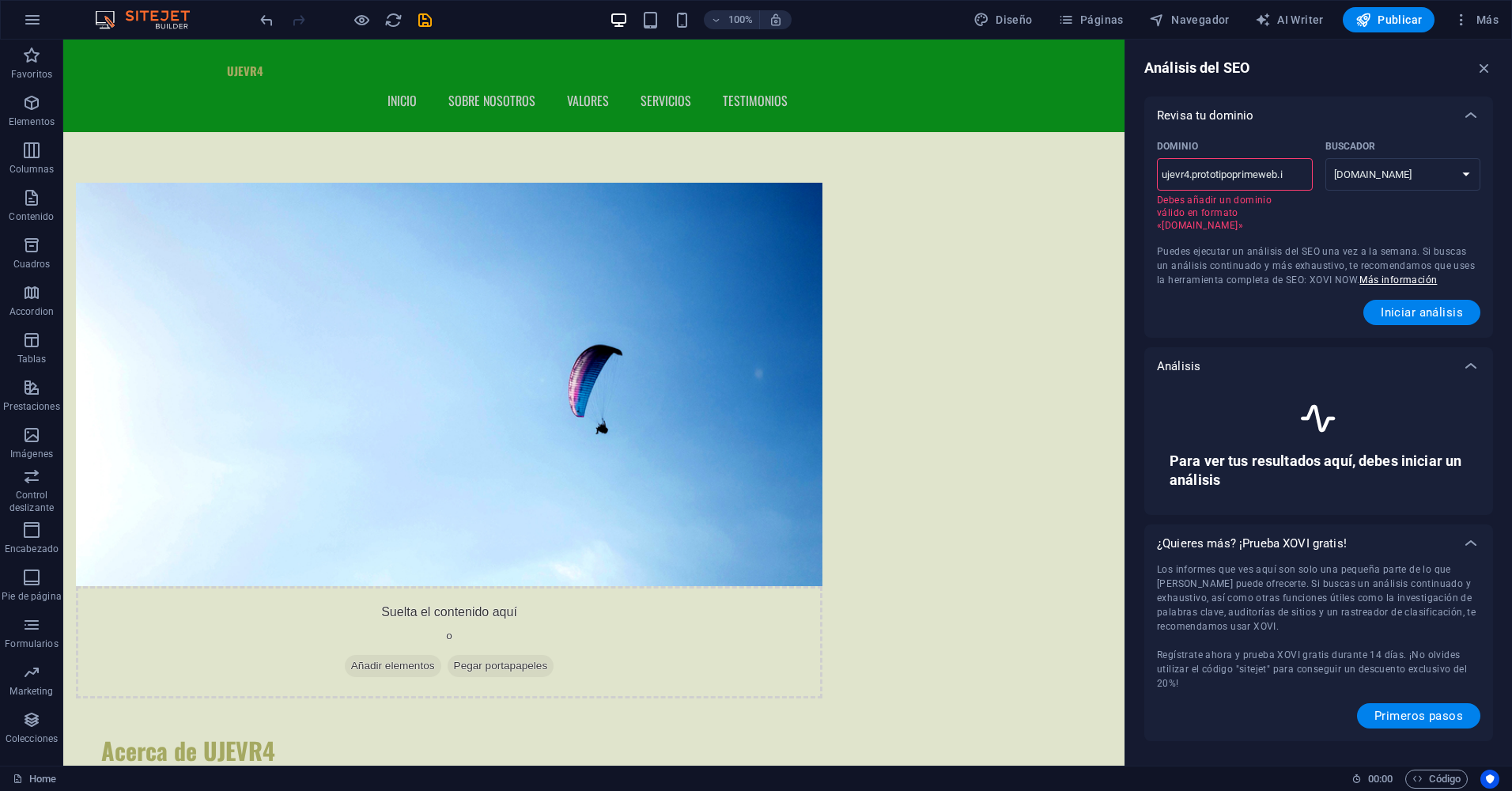
type input "[DOMAIN_NAME]"
select select "[PERSON_NAME][DOMAIN_NAME]"
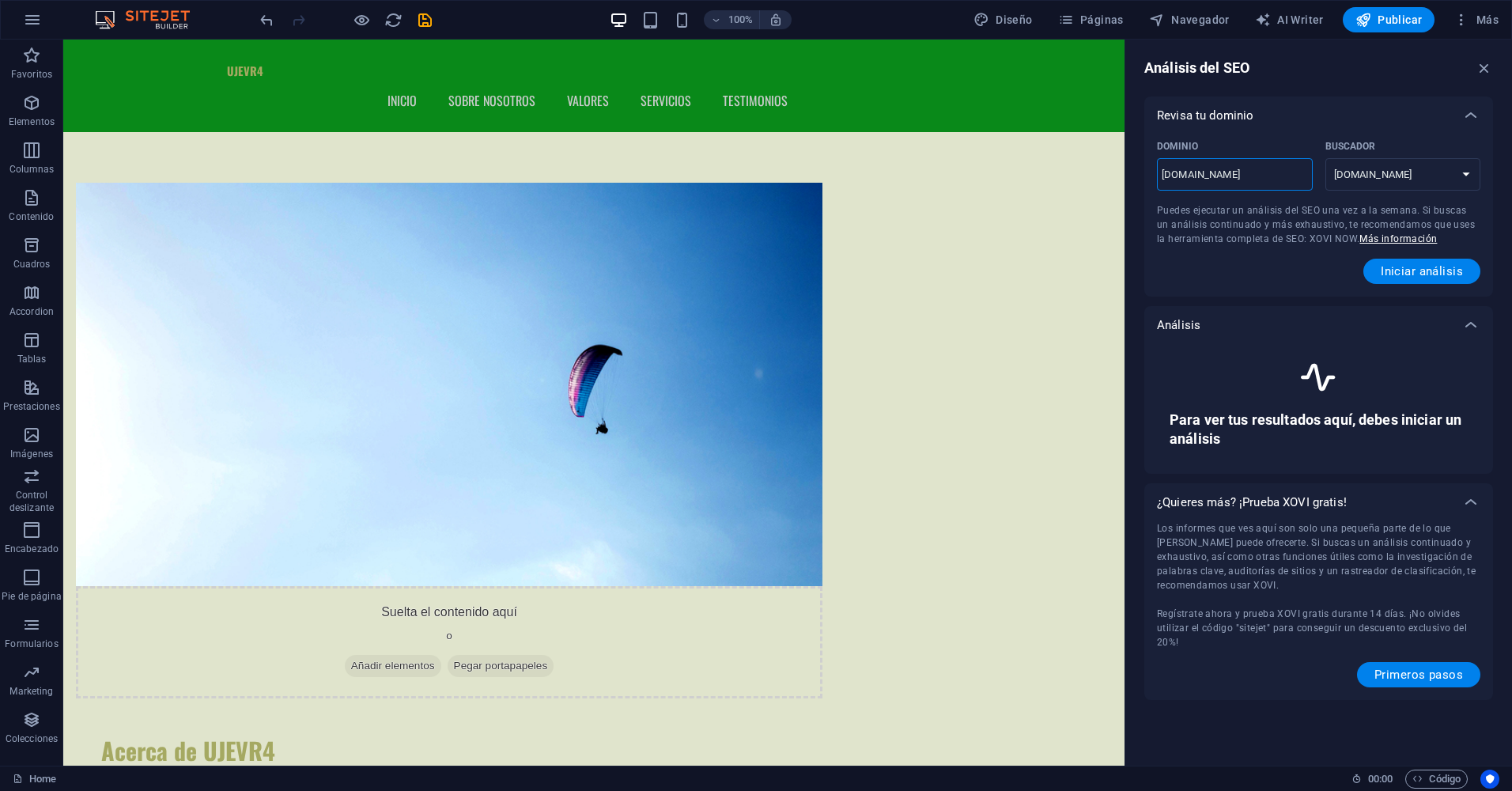
type input "ujevr4.prototipoprimeweb.inf"
select select "[DOMAIN_NAME]"
type input "[DOMAIN_NAME]"
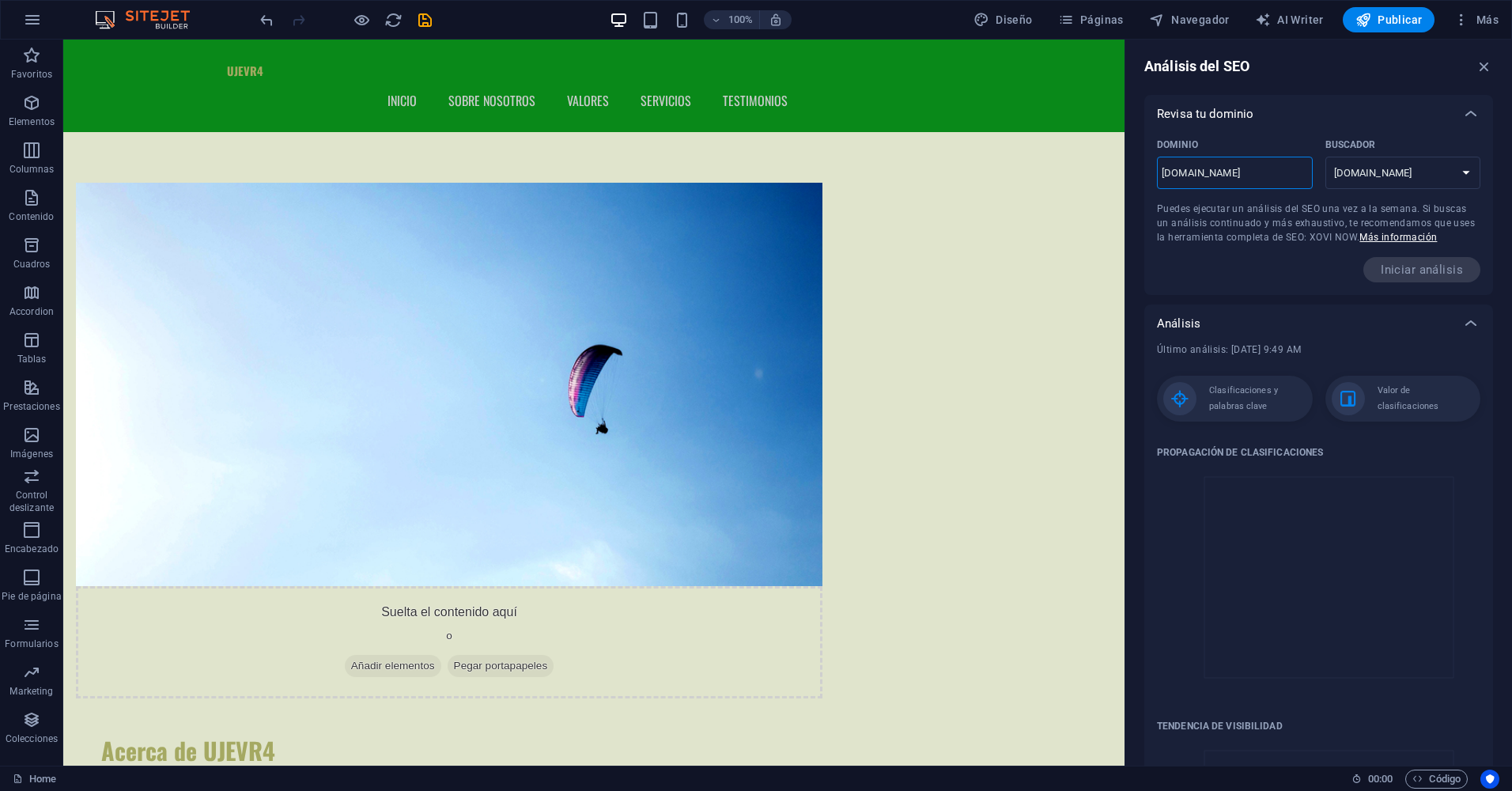
scroll to position [0, 0]
click at [1357, 211] on span "Puedes ejecutar un análisis del SEO una vez a la semana. Si buscas un análisis …" at bounding box center [1315, 224] width 318 height 39
click at [1410, 213] on span "Puedes ejecutar un análisis del SEO una vez a la semana. Si buscas un análisis …" at bounding box center [1315, 224] width 318 height 39
click at [1431, 215] on span "Puedes ejecutar un análisis del SEO una vez a la semana. Si buscas un análisis …" at bounding box center [1315, 224] width 318 height 39
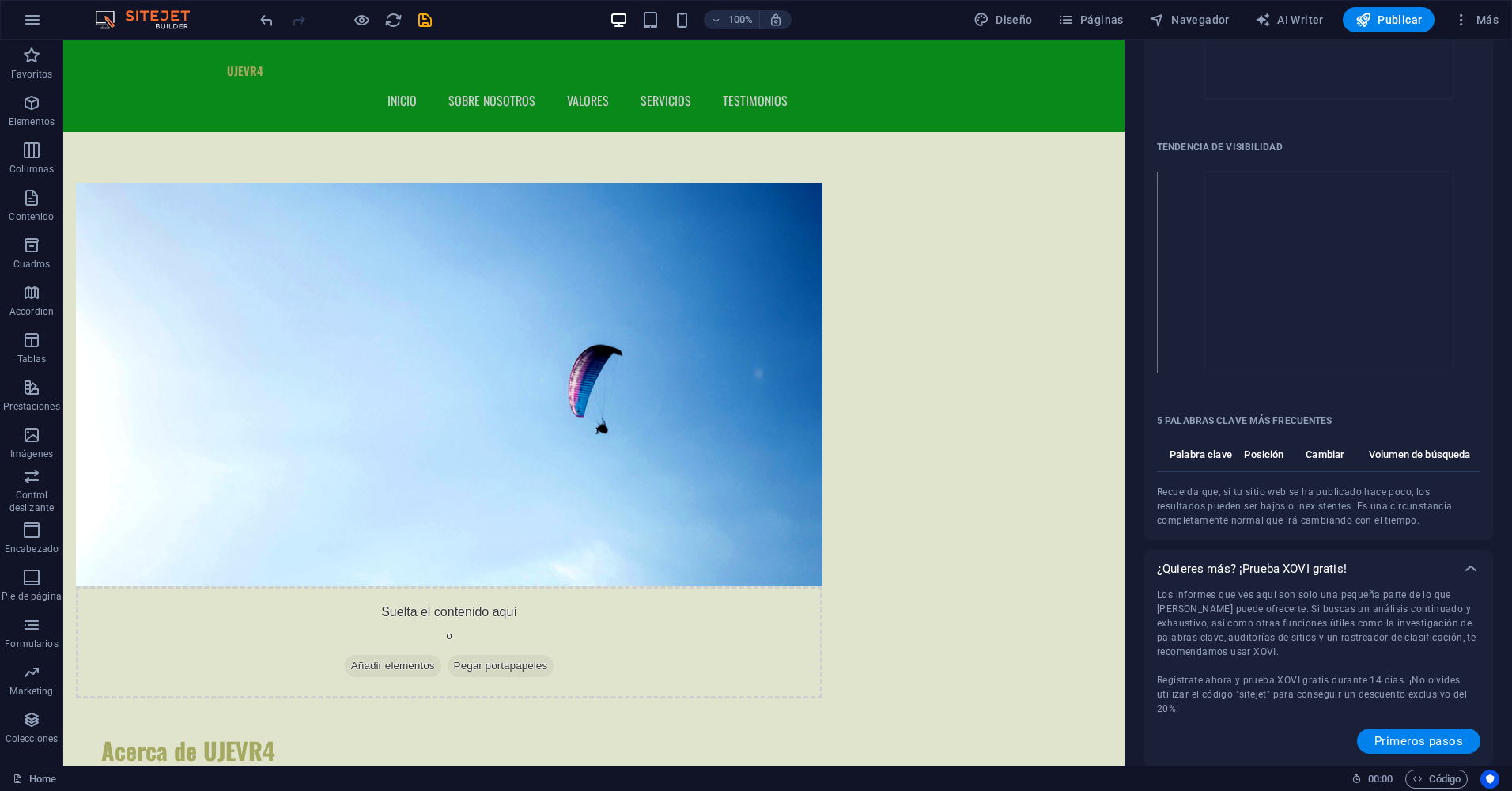
scroll to position [582, 0]
click at [1220, 462] on th "Palabra clave" at bounding box center [1199, 458] width 86 height 27
click at [1290, 455] on tr "Palabra clave Posición Cambiar Volumen de búsqueda" at bounding box center [1318, 458] width 323 height 27
click at [1424, 464] on th "Volumen de búsqueda" at bounding box center [1416, 458] width 128 height 27
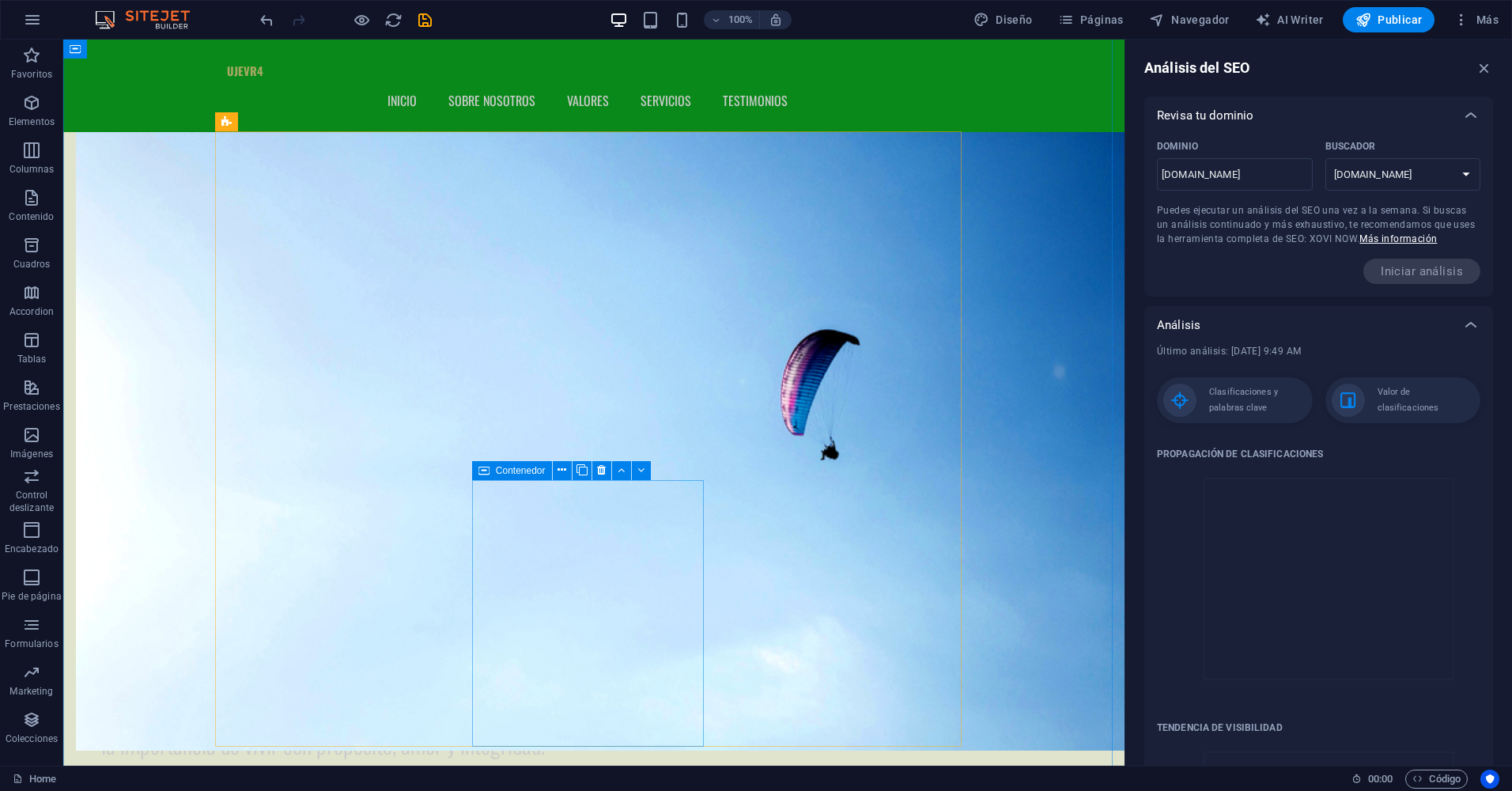
scroll to position [1741, 0]
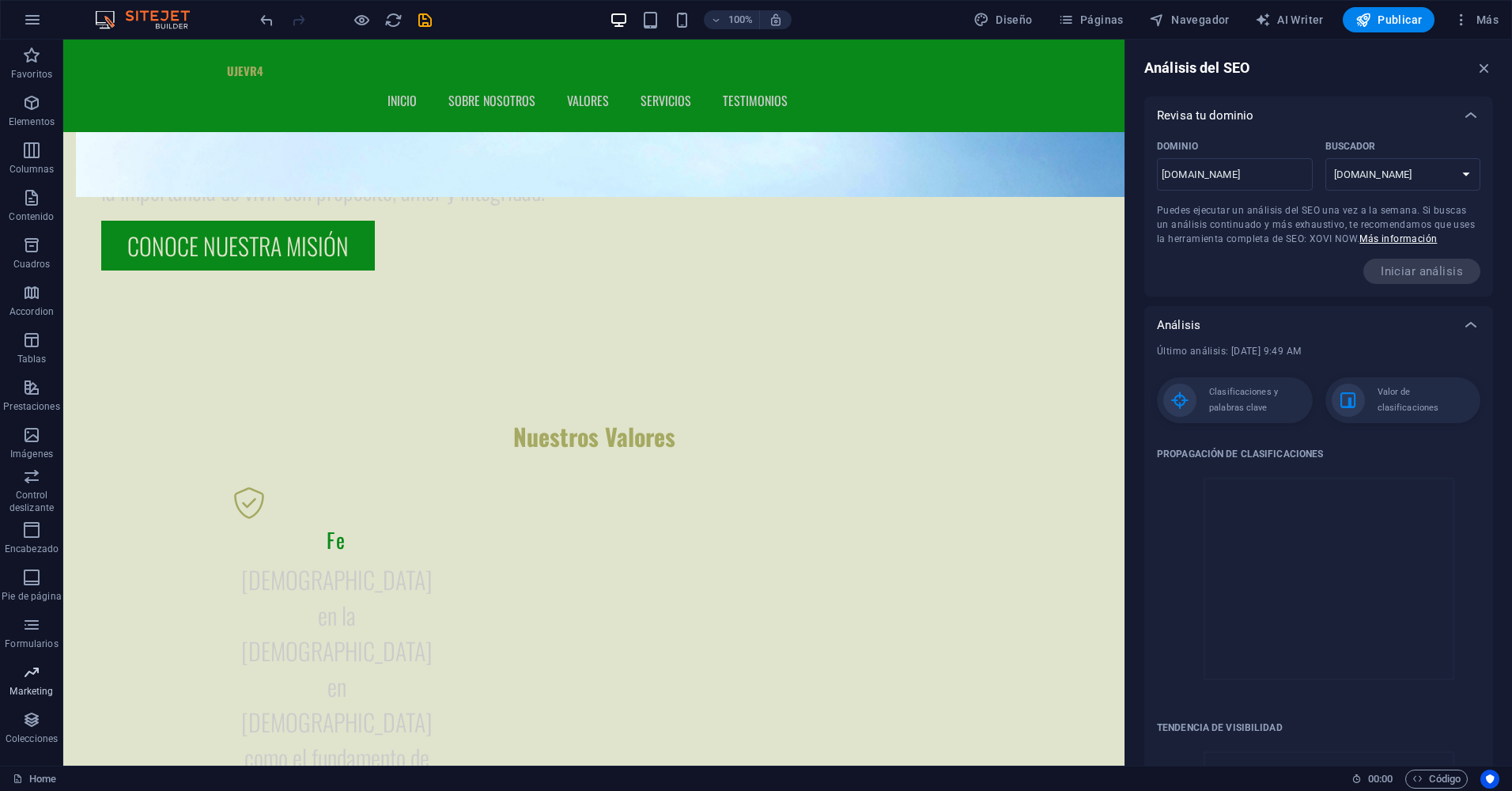
click at [14, 678] on span "Marketing" at bounding box center [32, 682] width 63 height 38
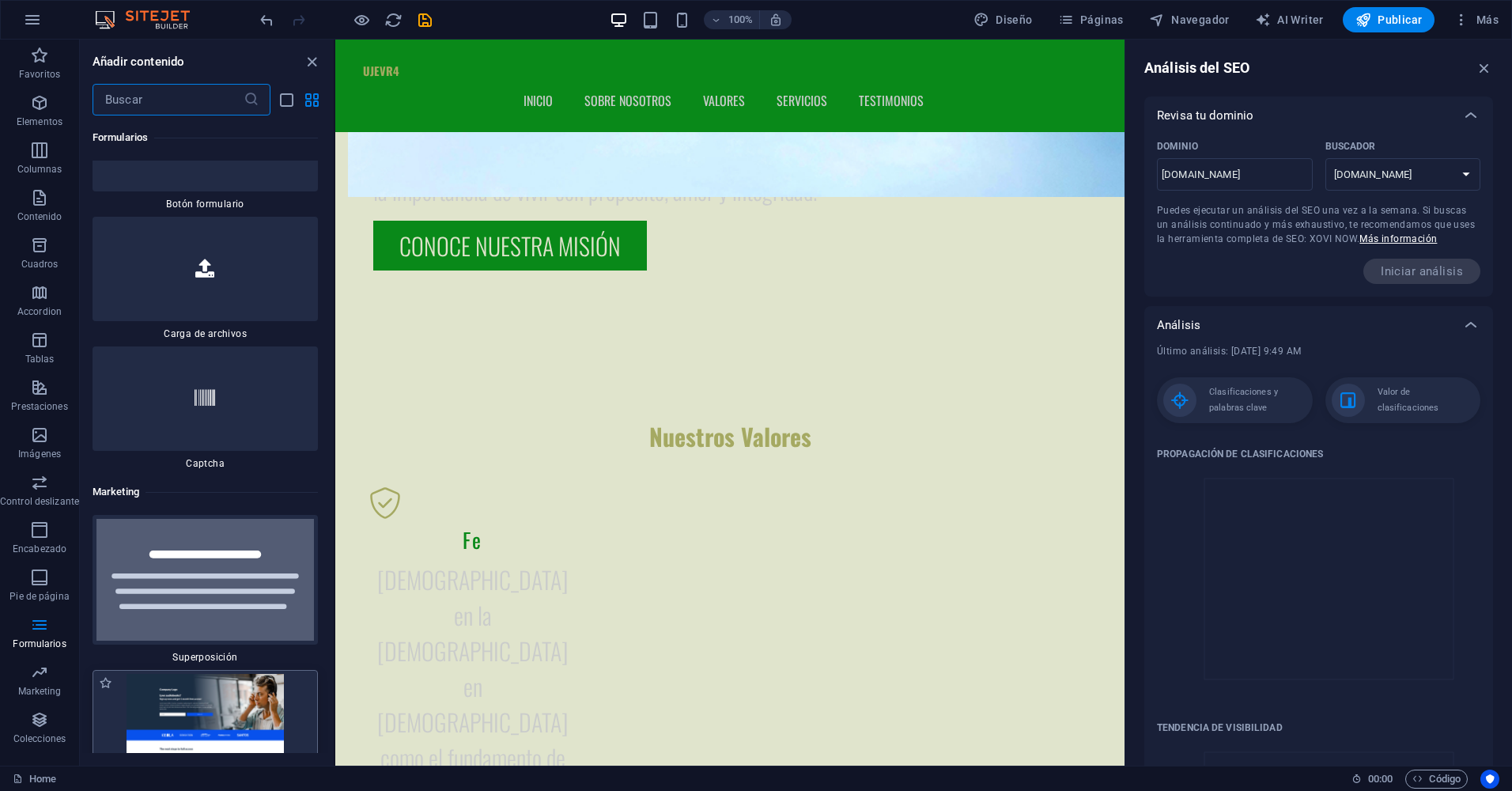
scroll to position [25890, 0]
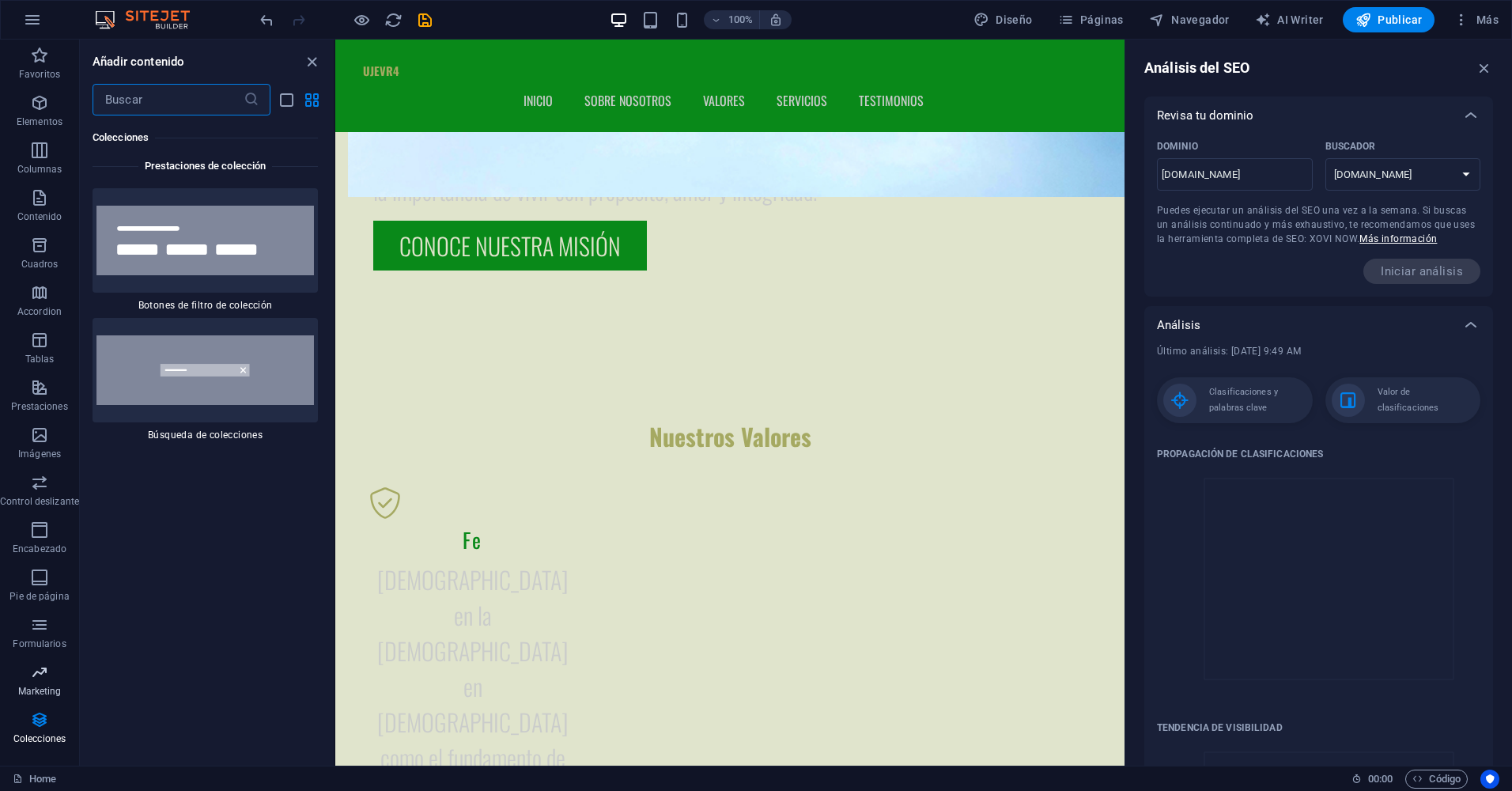
click at [37, 687] on p "Marketing" at bounding box center [40, 691] width 44 height 12
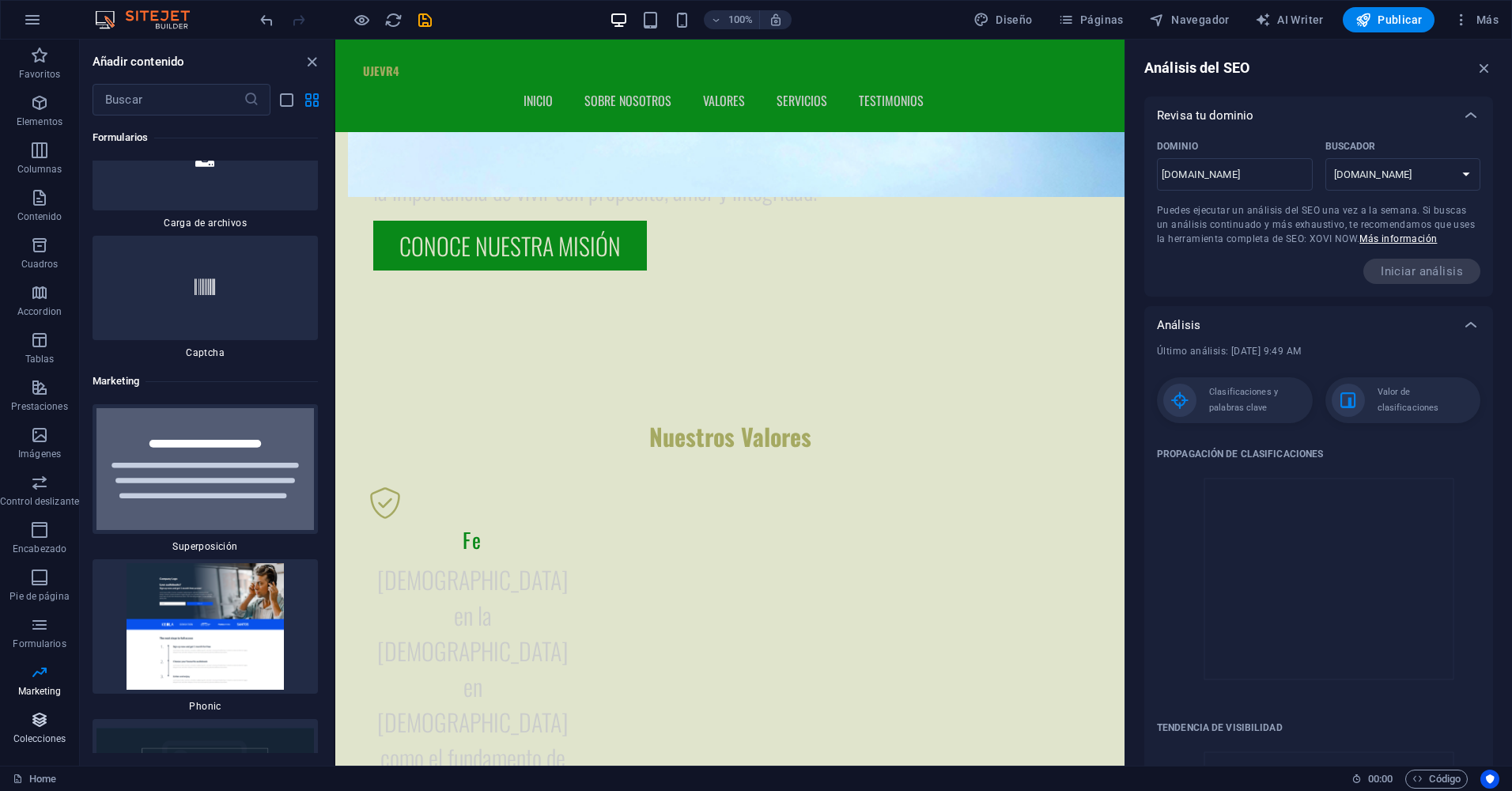
scroll to position [25733, 0]
click at [45, 639] on p "Formularios" at bounding box center [39, 644] width 53 height 12
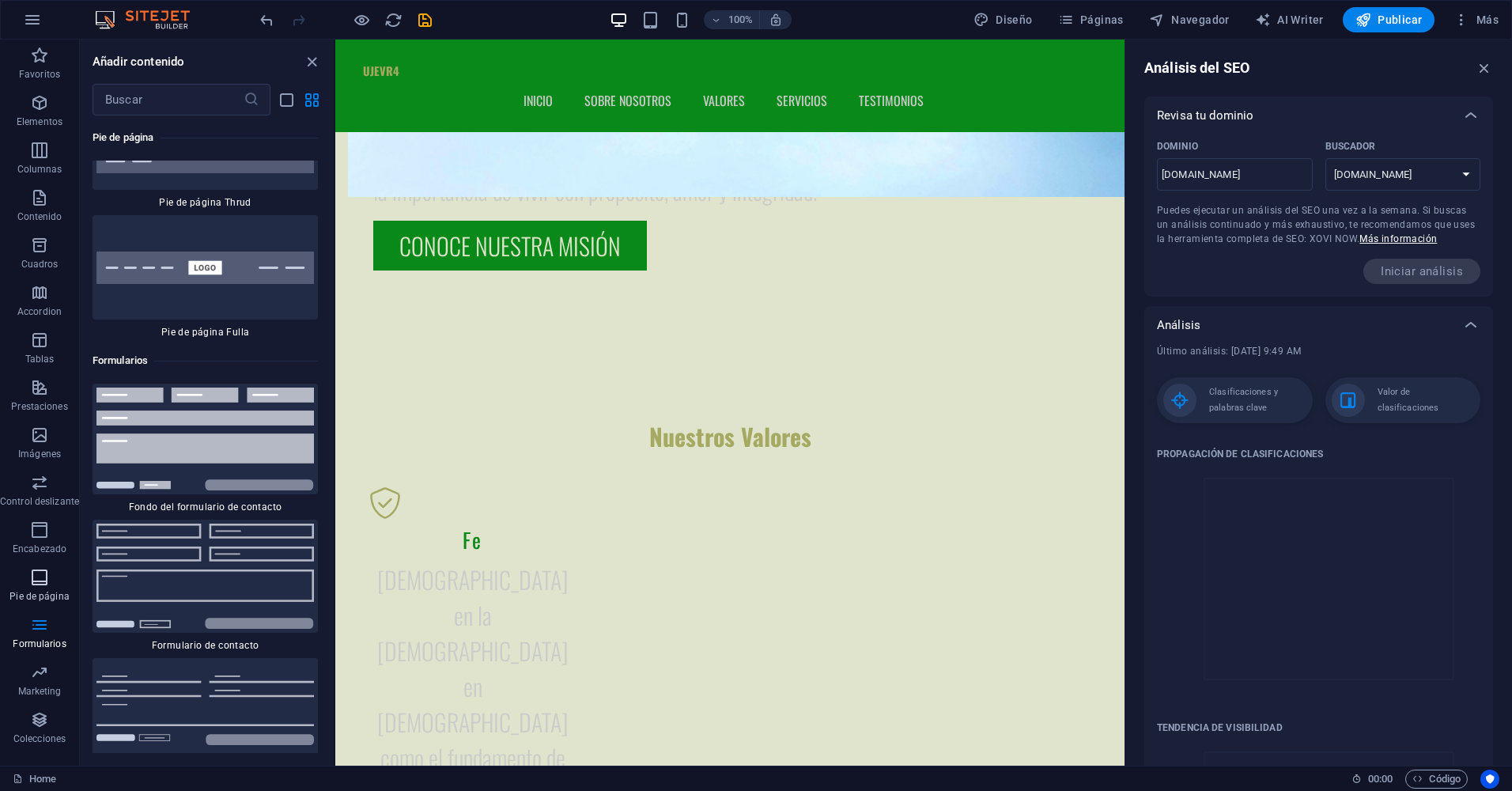
click at [32, 576] on icon "button" at bounding box center [39, 577] width 19 height 19
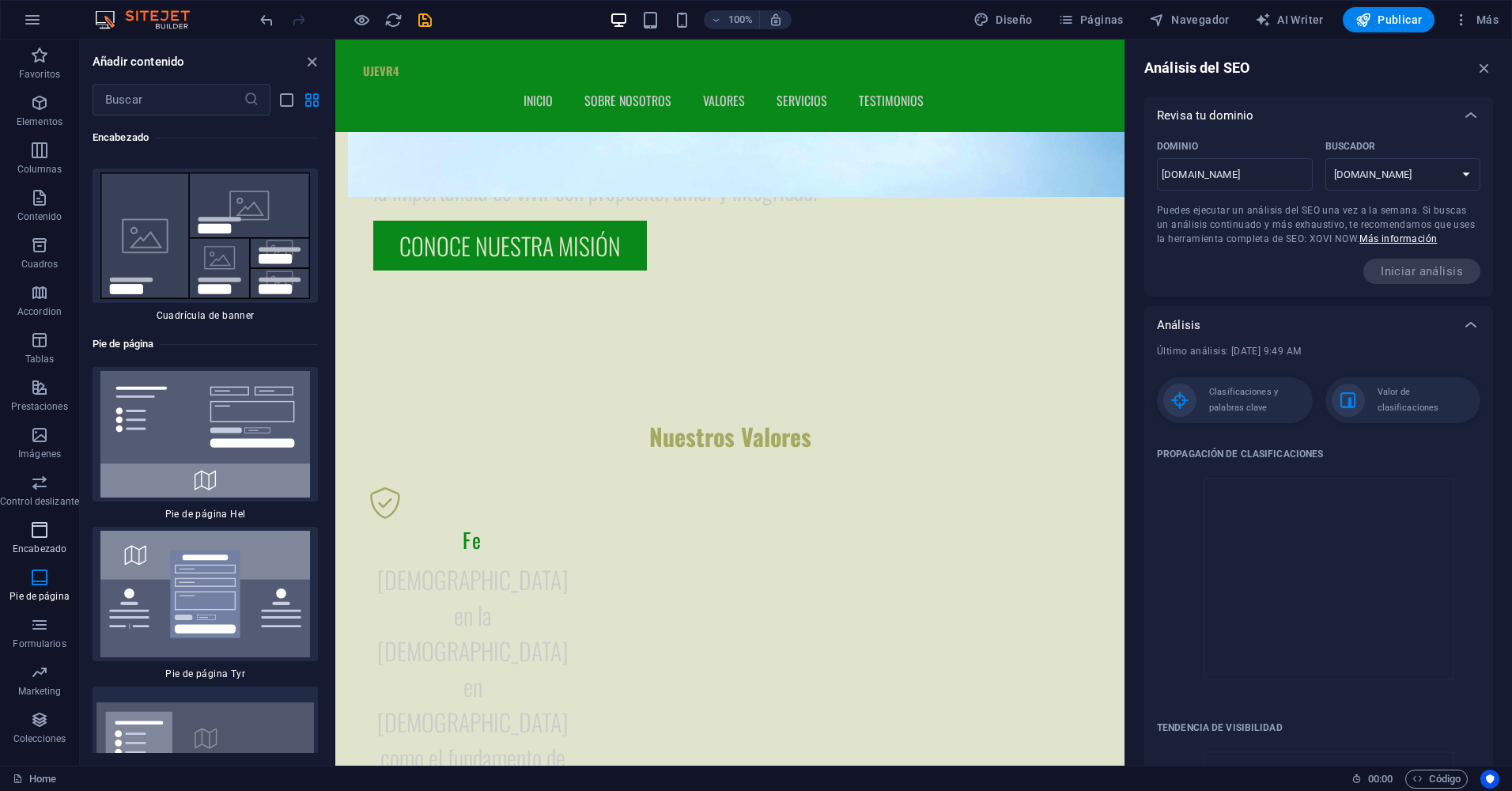
click at [28, 535] on span "Encabezado" at bounding box center [39, 539] width 79 height 38
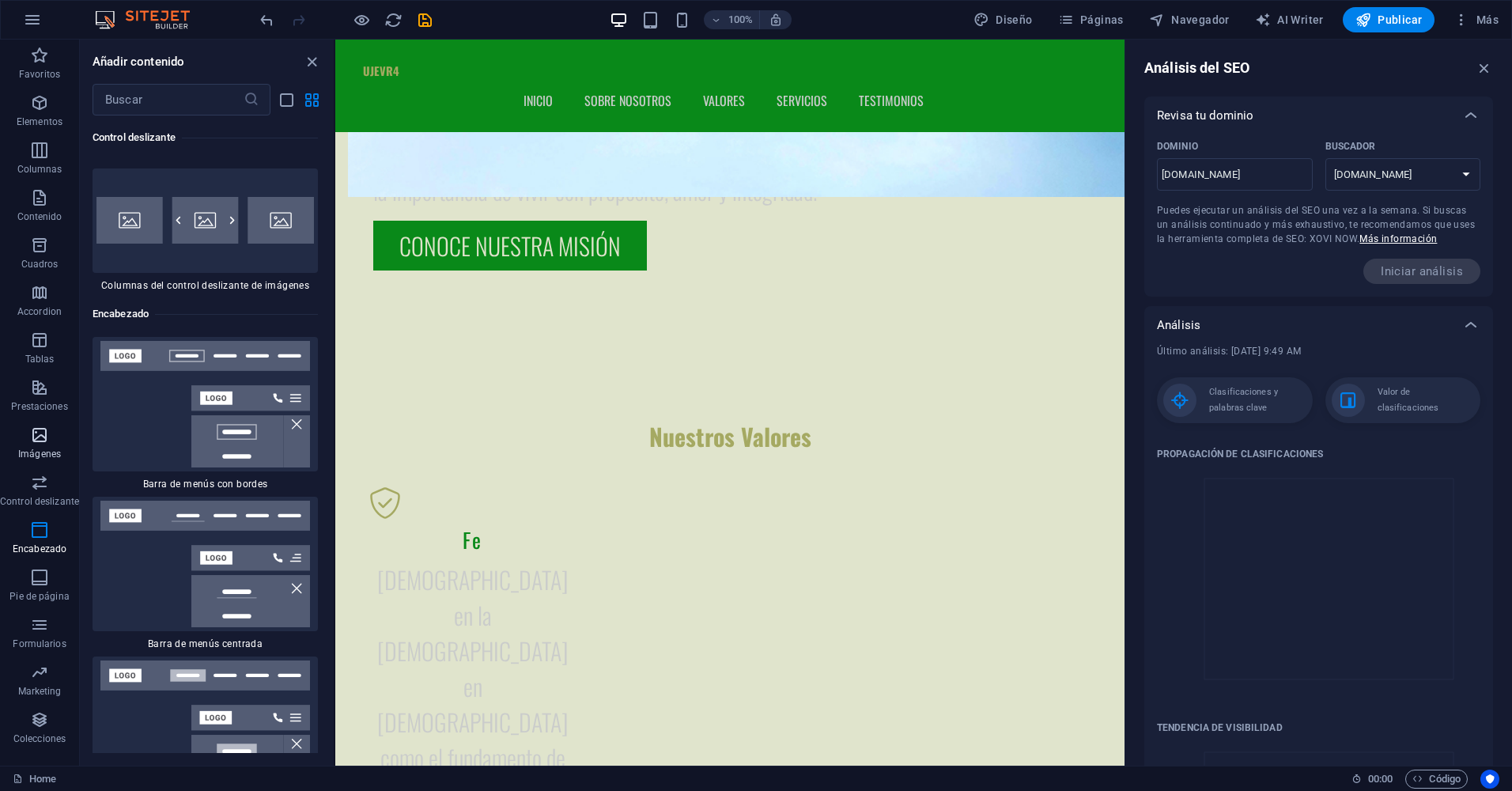
click at [45, 463] on button "Imágenes" at bounding box center [39, 443] width 79 height 47
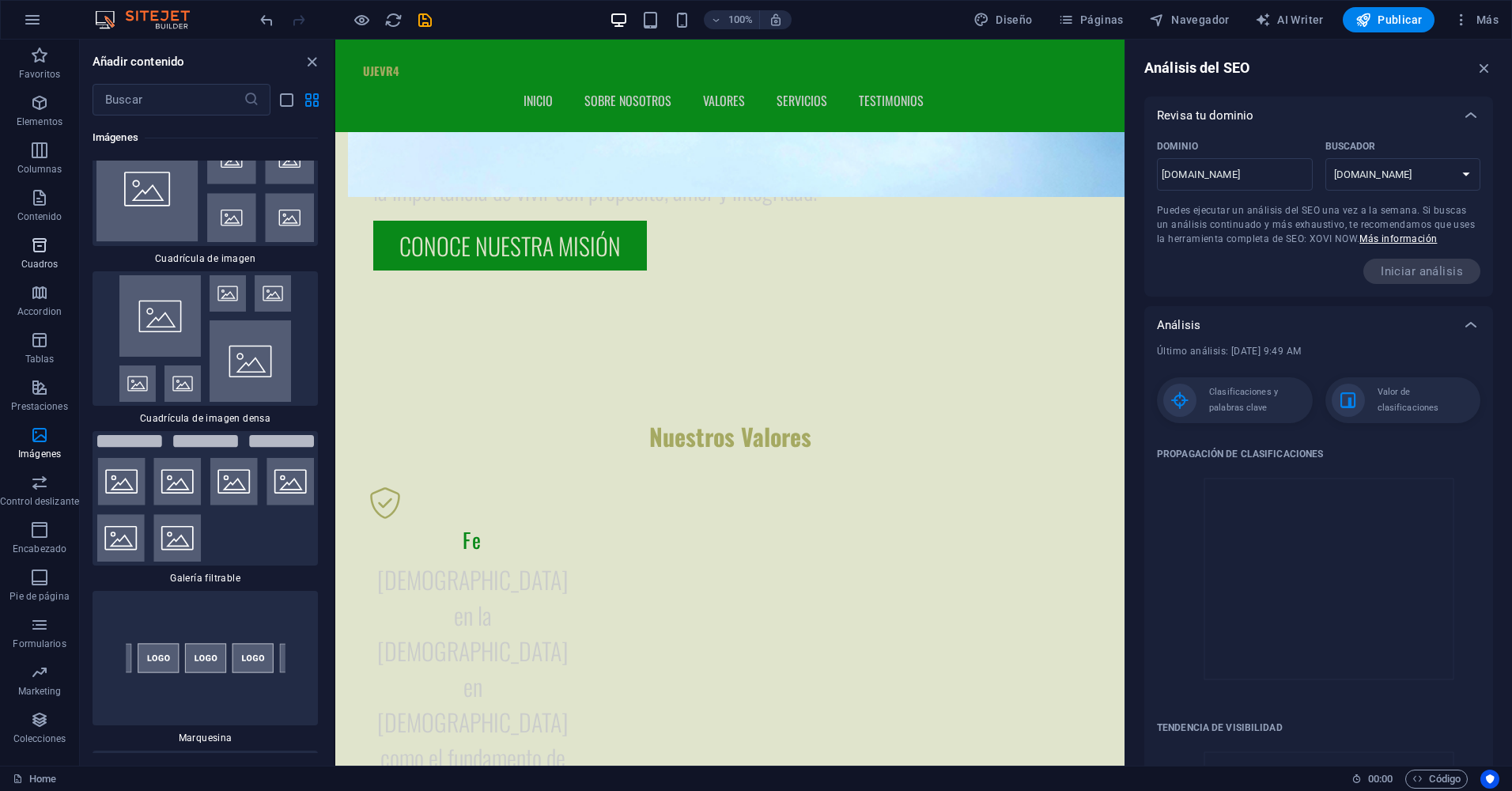
click at [25, 271] on span "Cuadros" at bounding box center [39, 254] width 79 height 38
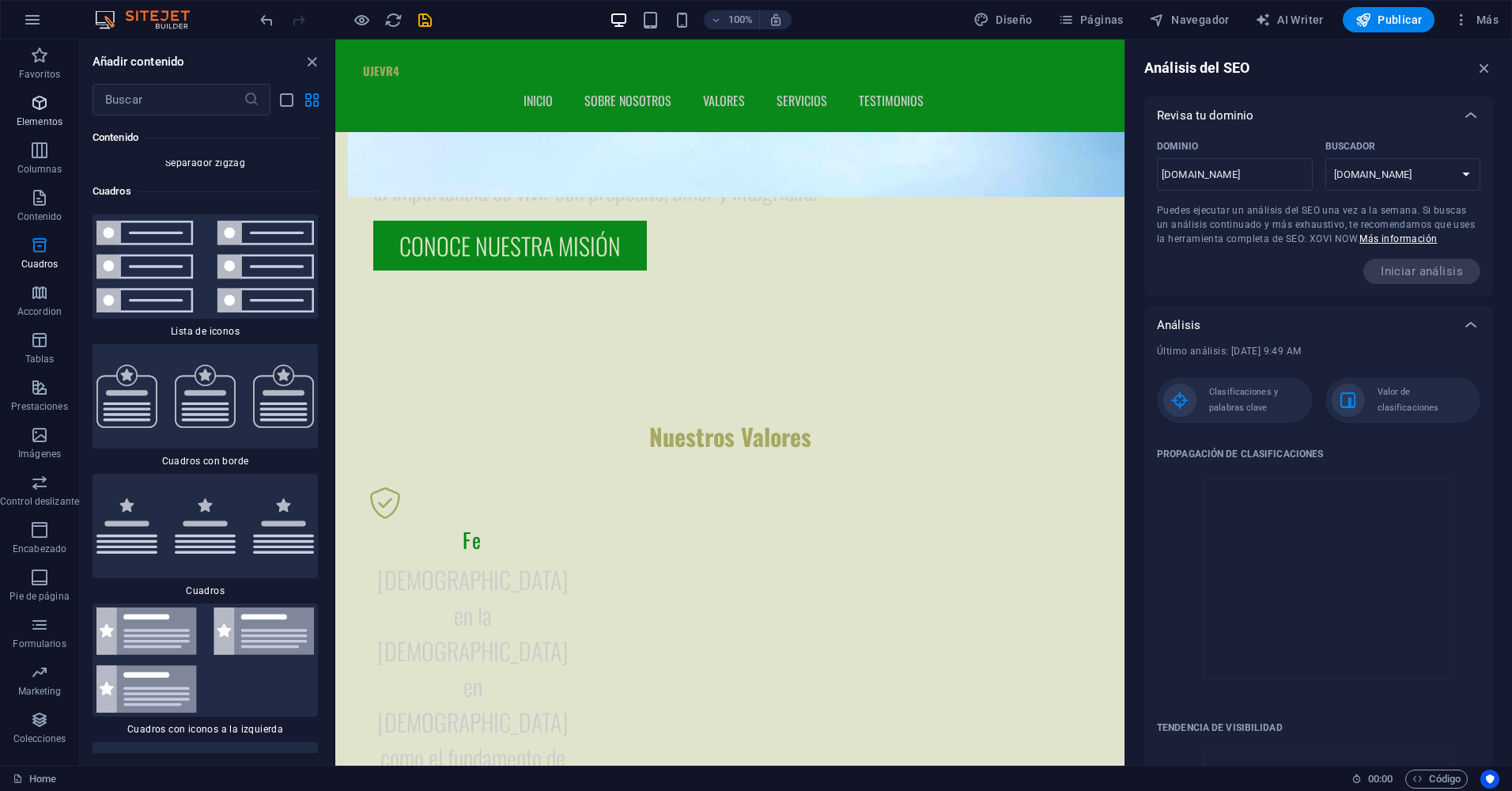
click at [24, 118] on p "Elementos" at bounding box center [39, 122] width 46 height 12
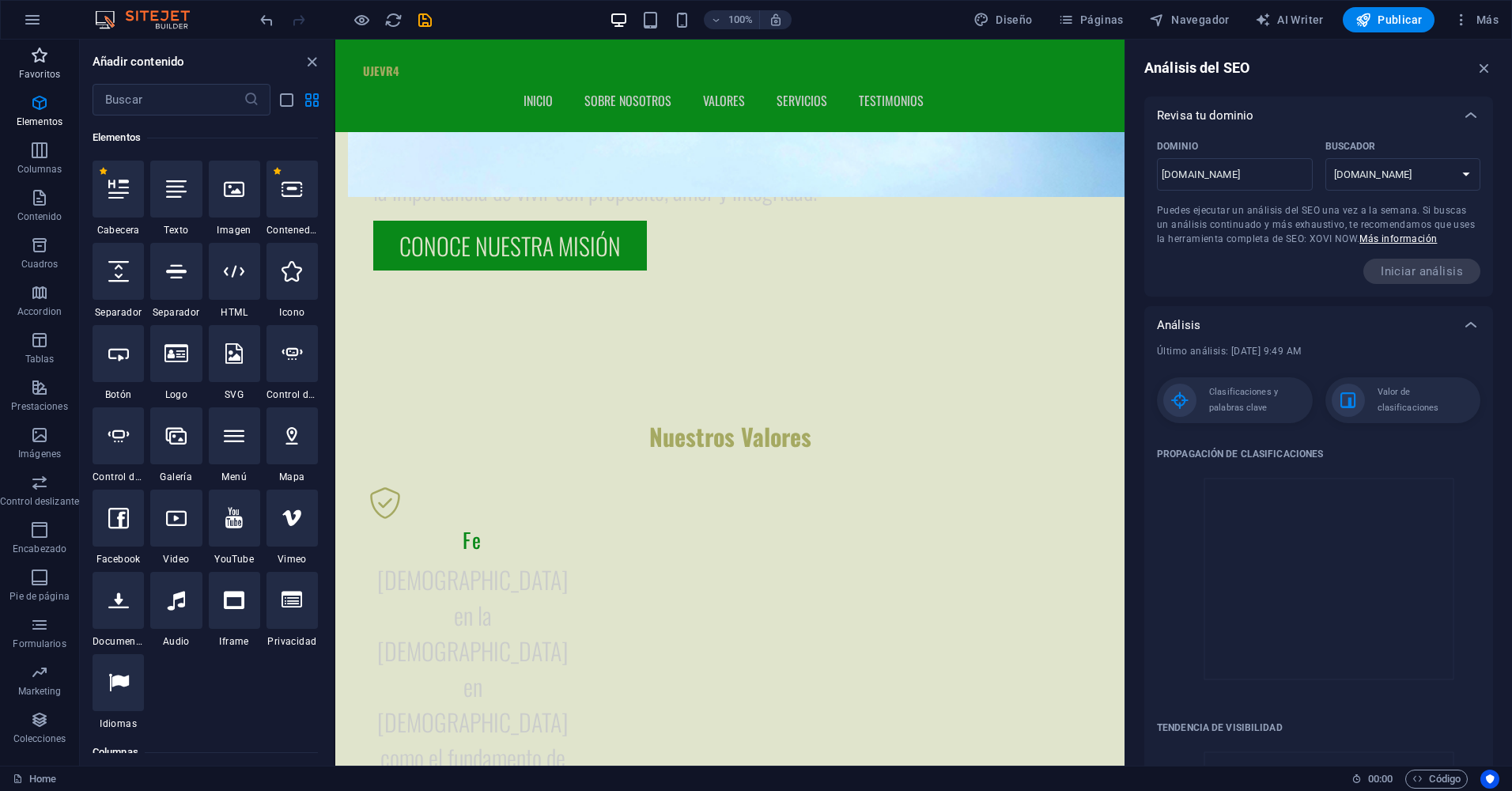
click at [18, 77] on span "Favoritos" at bounding box center [39, 64] width 79 height 38
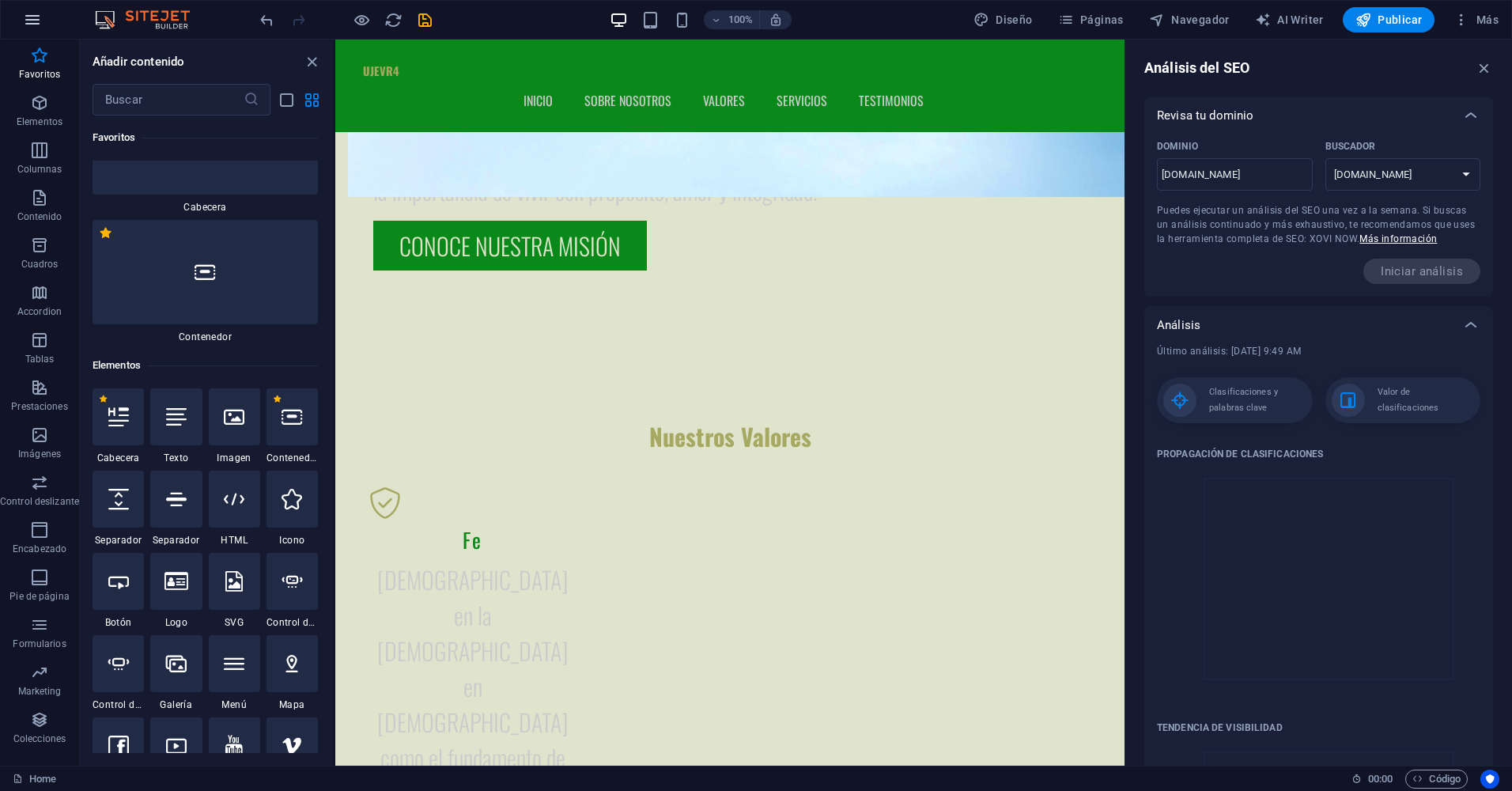
scroll to position [30, 0]
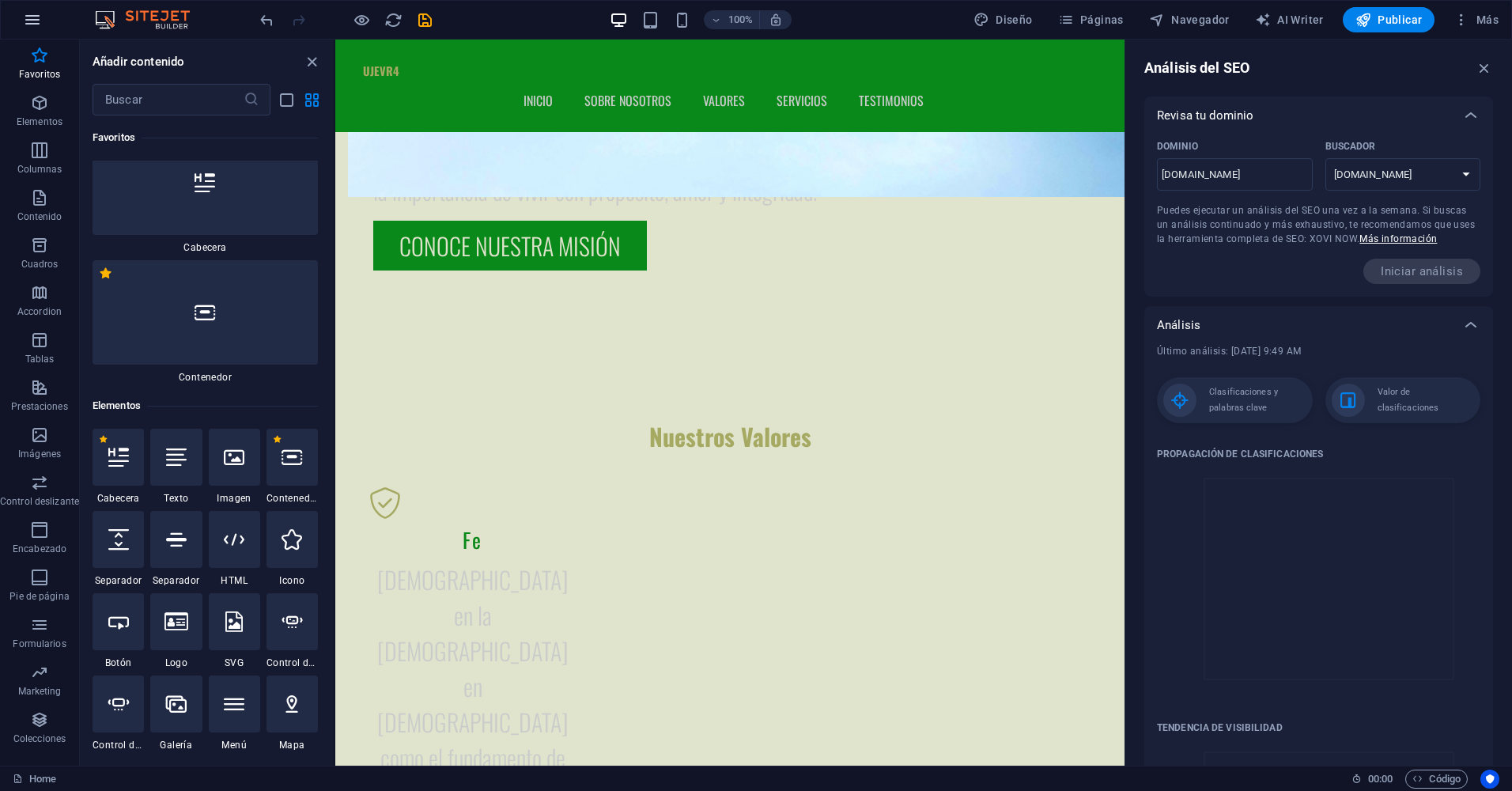
drag, startPoint x: 21, startPoint y: 18, endPoint x: 25, endPoint y: 28, distance: 10.8
click at [25, 28] on button "button" at bounding box center [32, 19] width 38 height 38
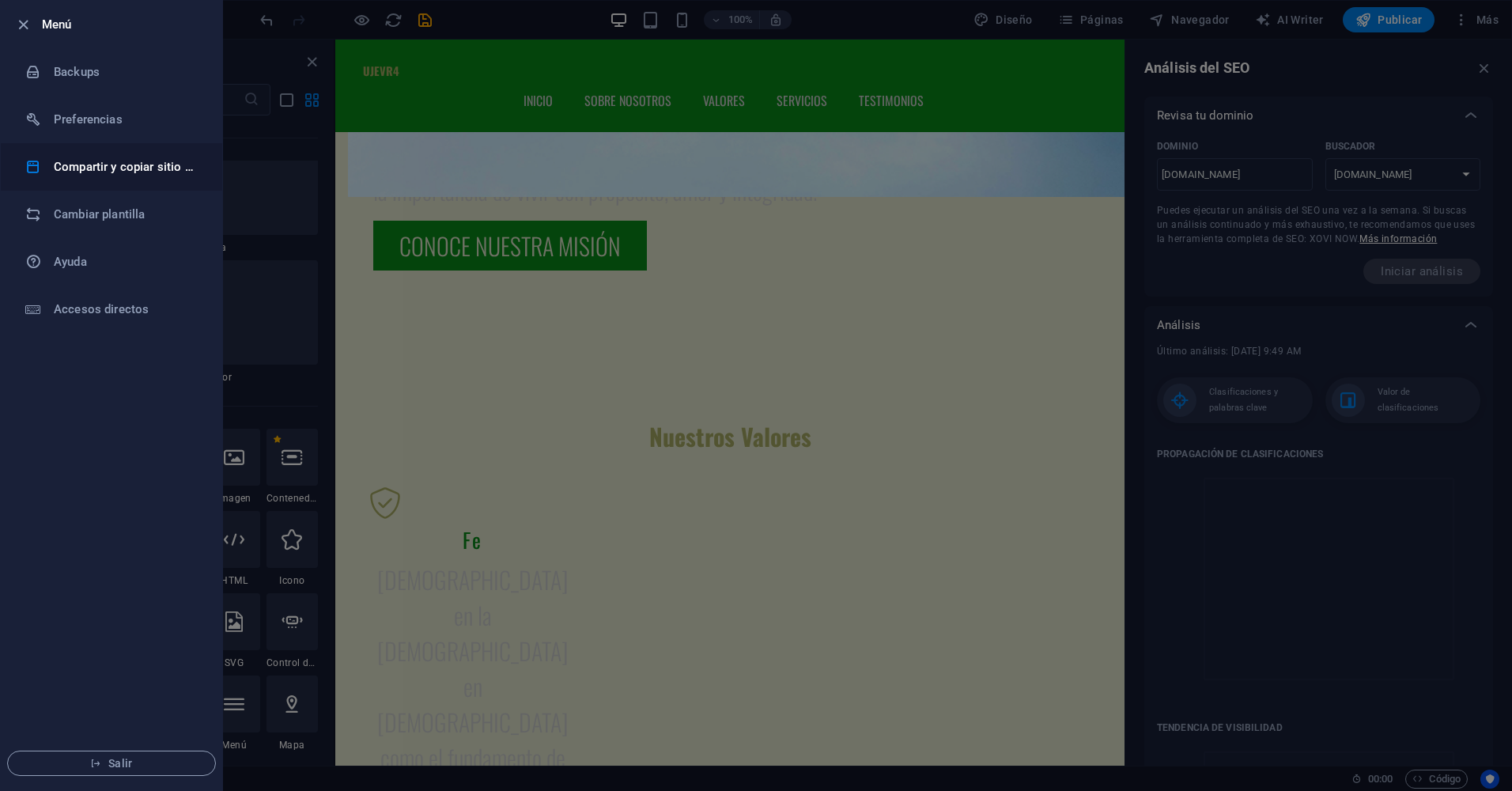
click at [111, 165] on h6 "Compartir y copiar sitio web" at bounding box center [126, 167] width 146 height 19
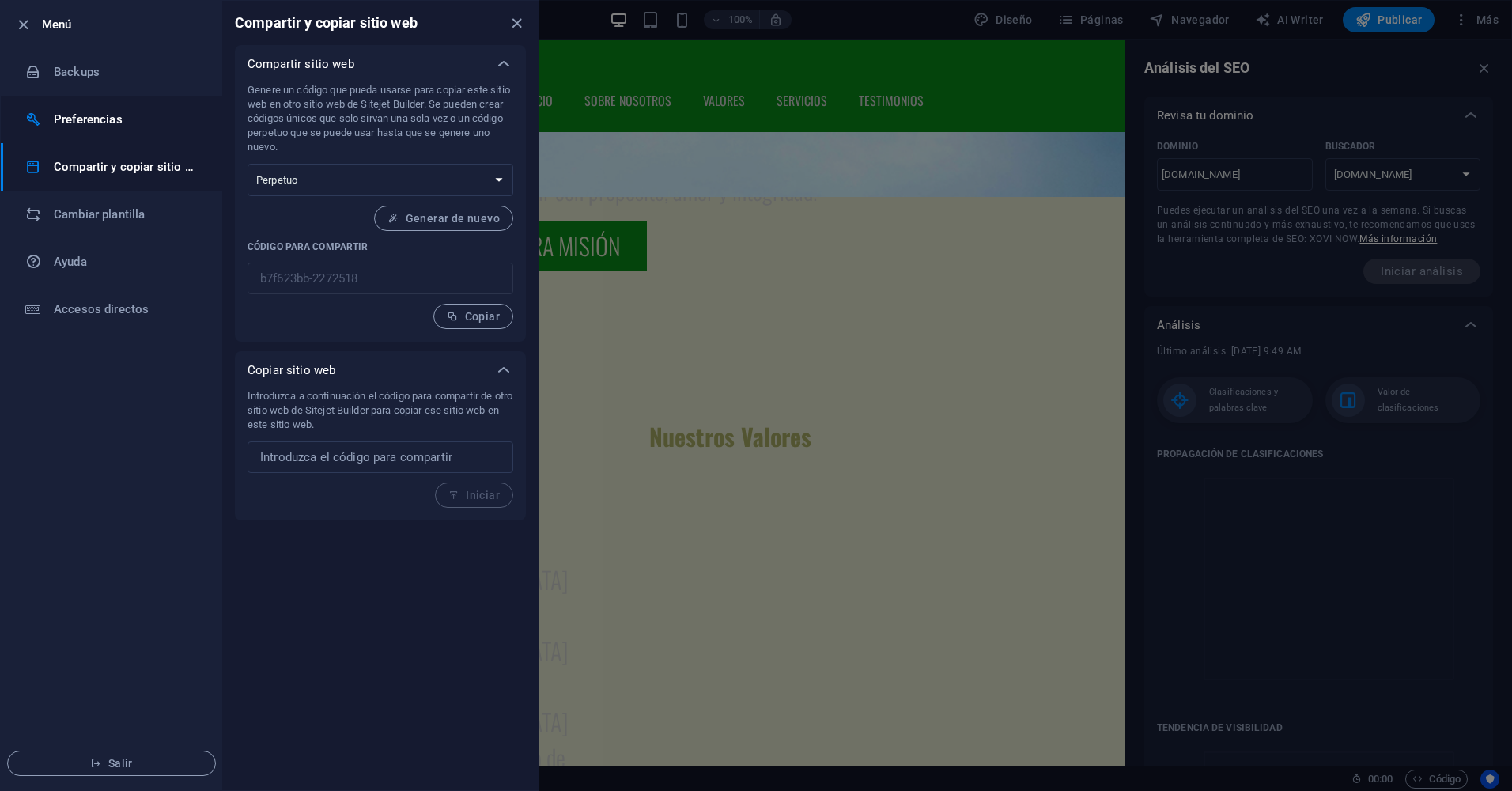
click at [108, 136] on li "Preferencias" at bounding box center [111, 119] width 222 height 47
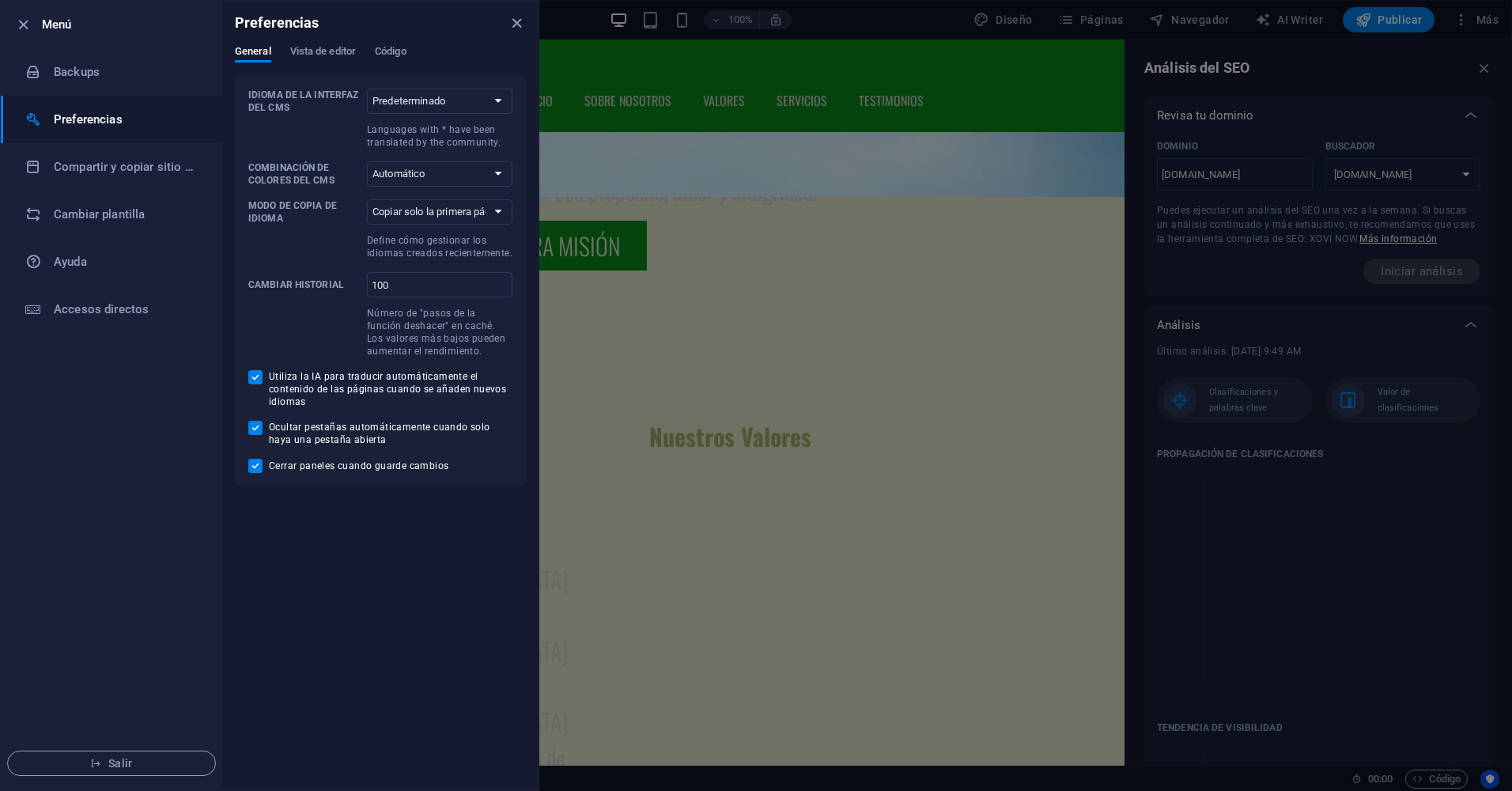
click at [312, 65] on div "General Vista de editor Código" at bounding box center [380, 60] width 291 height 30
click at [316, 59] on span "Vista de editor" at bounding box center [322, 53] width 66 height 22
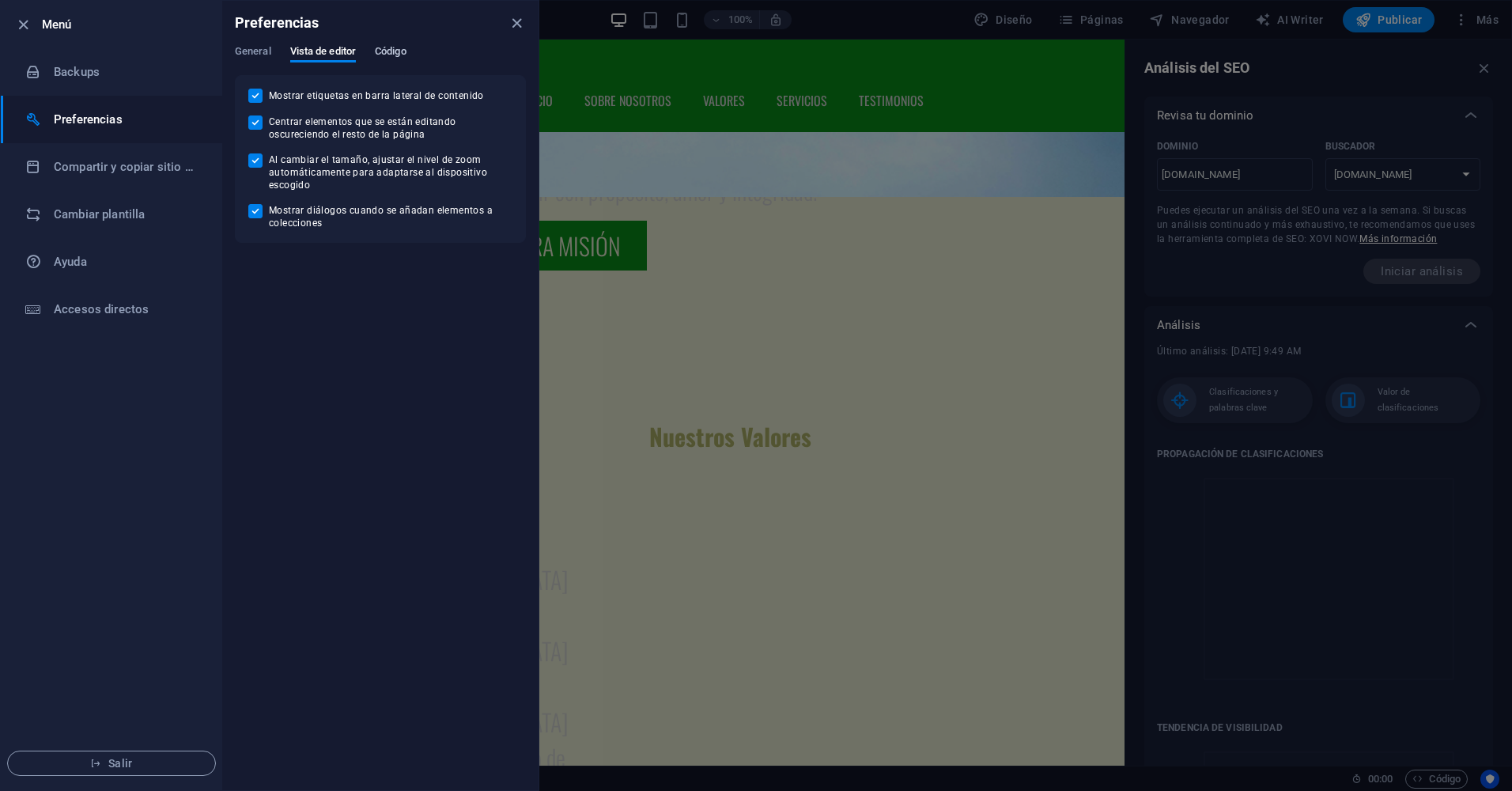
click at [378, 48] on span "Código" at bounding box center [390, 53] width 32 height 22
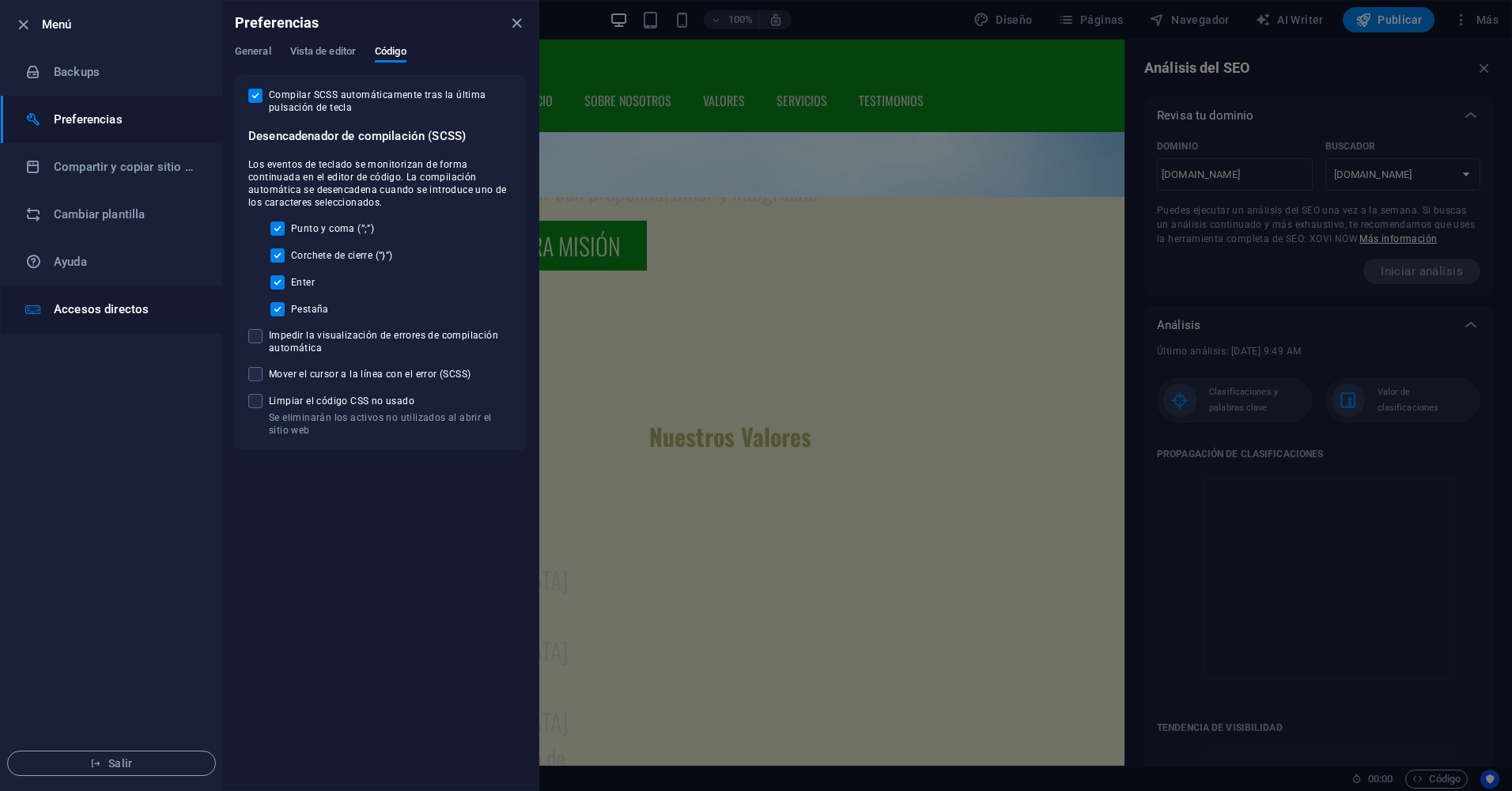
click at [113, 305] on h6 "Accesos directos" at bounding box center [126, 309] width 146 height 19
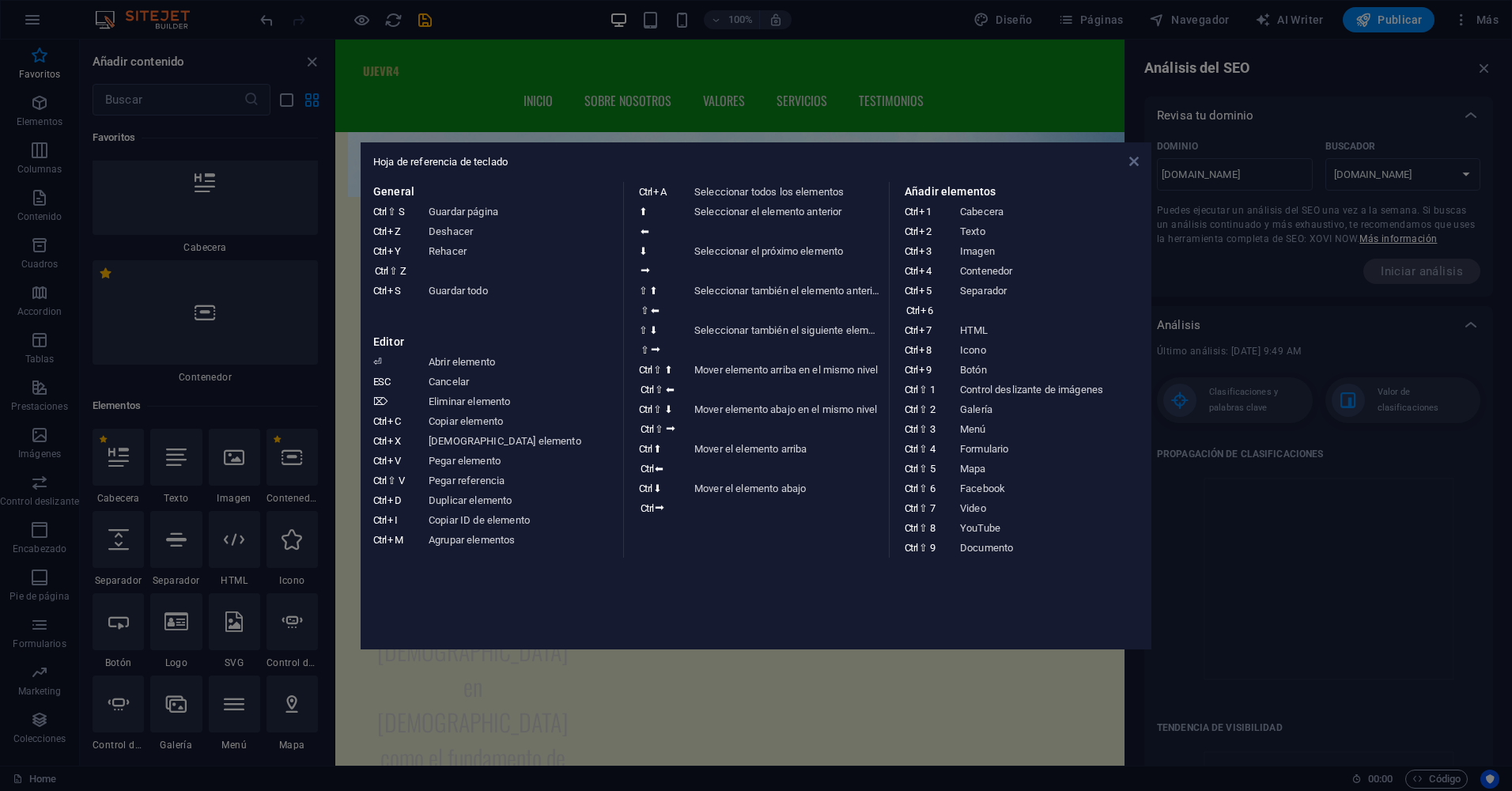
click at [1133, 160] on icon at bounding box center [1134, 161] width 10 height 12
